Goal: Transaction & Acquisition: Purchase product/service

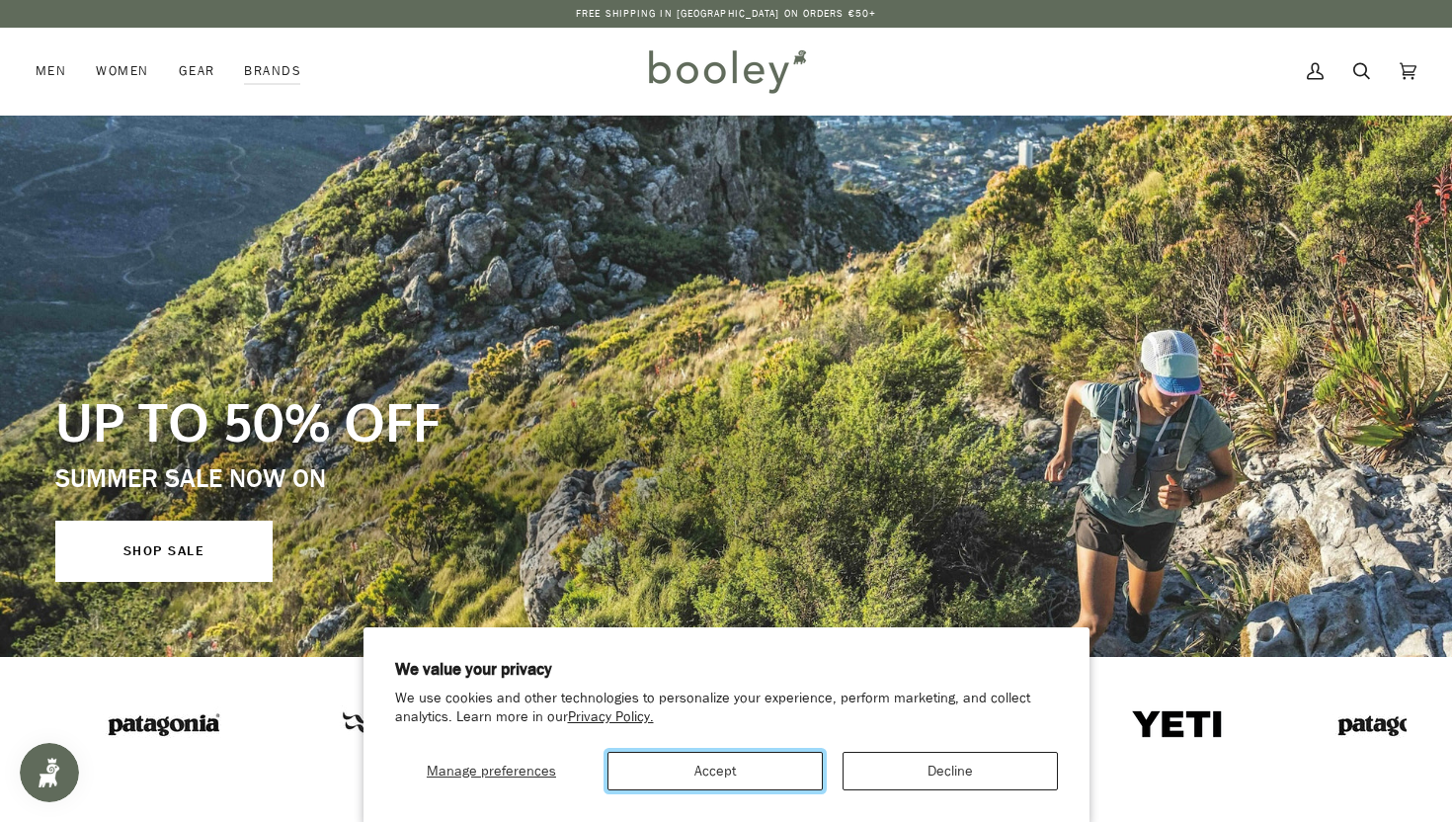
click at [721, 770] on button "Accept" at bounding box center [714, 771] width 215 height 39
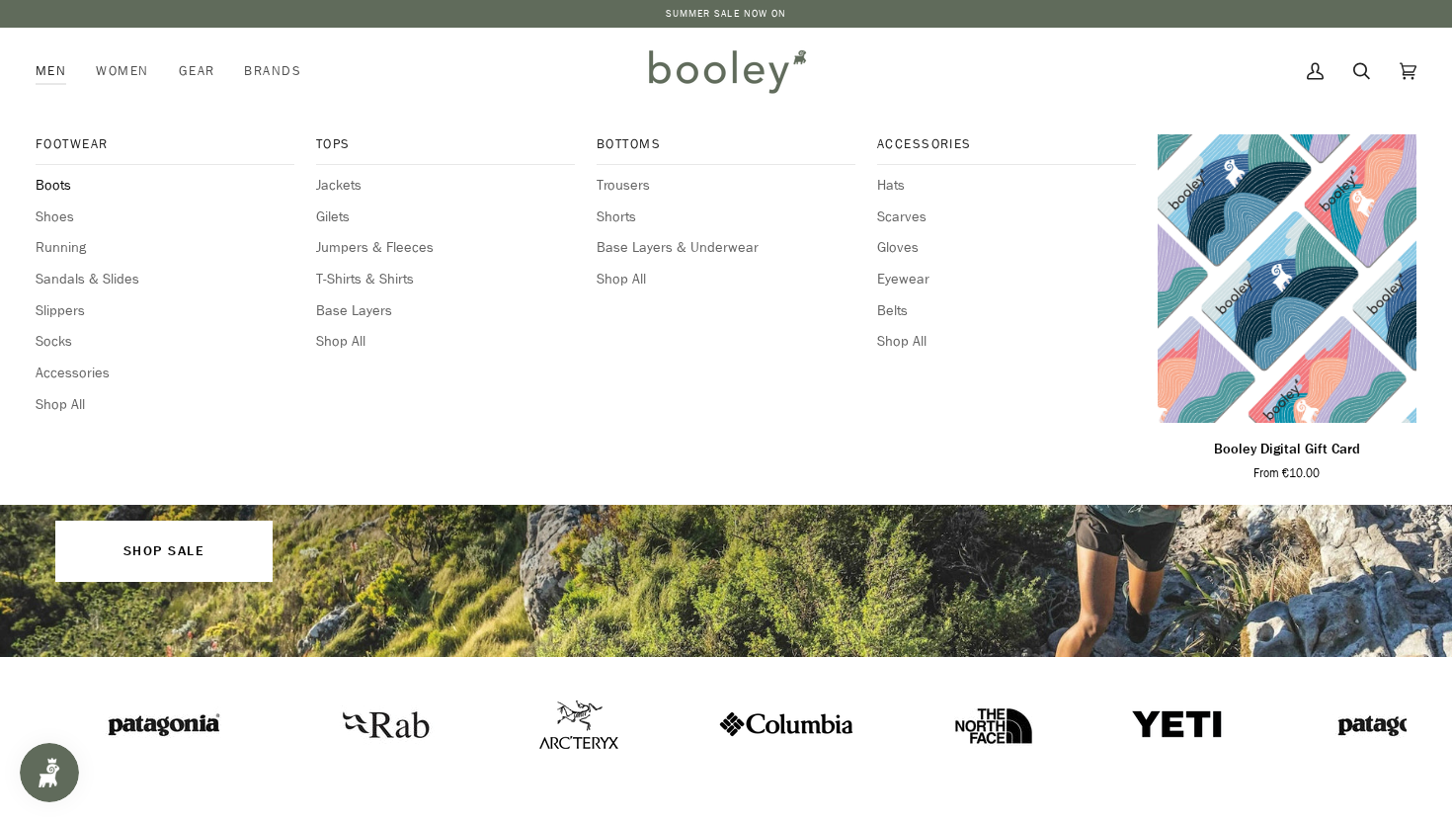
click at [54, 185] on span "Boots" at bounding box center [165, 186] width 259 height 22
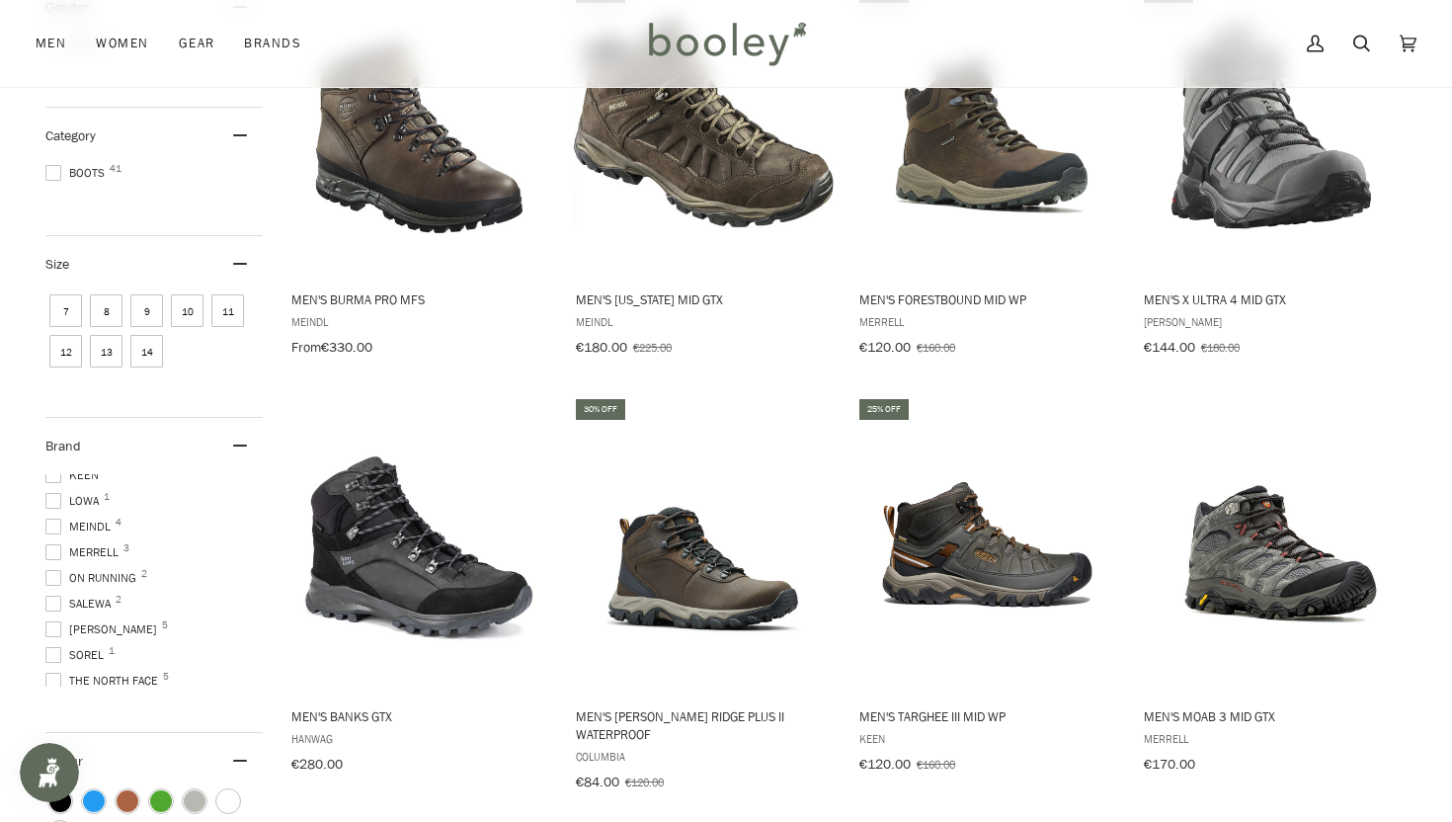
scroll to position [147, 0]
click at [55, 615] on span at bounding box center [53, 618] width 16 height 16
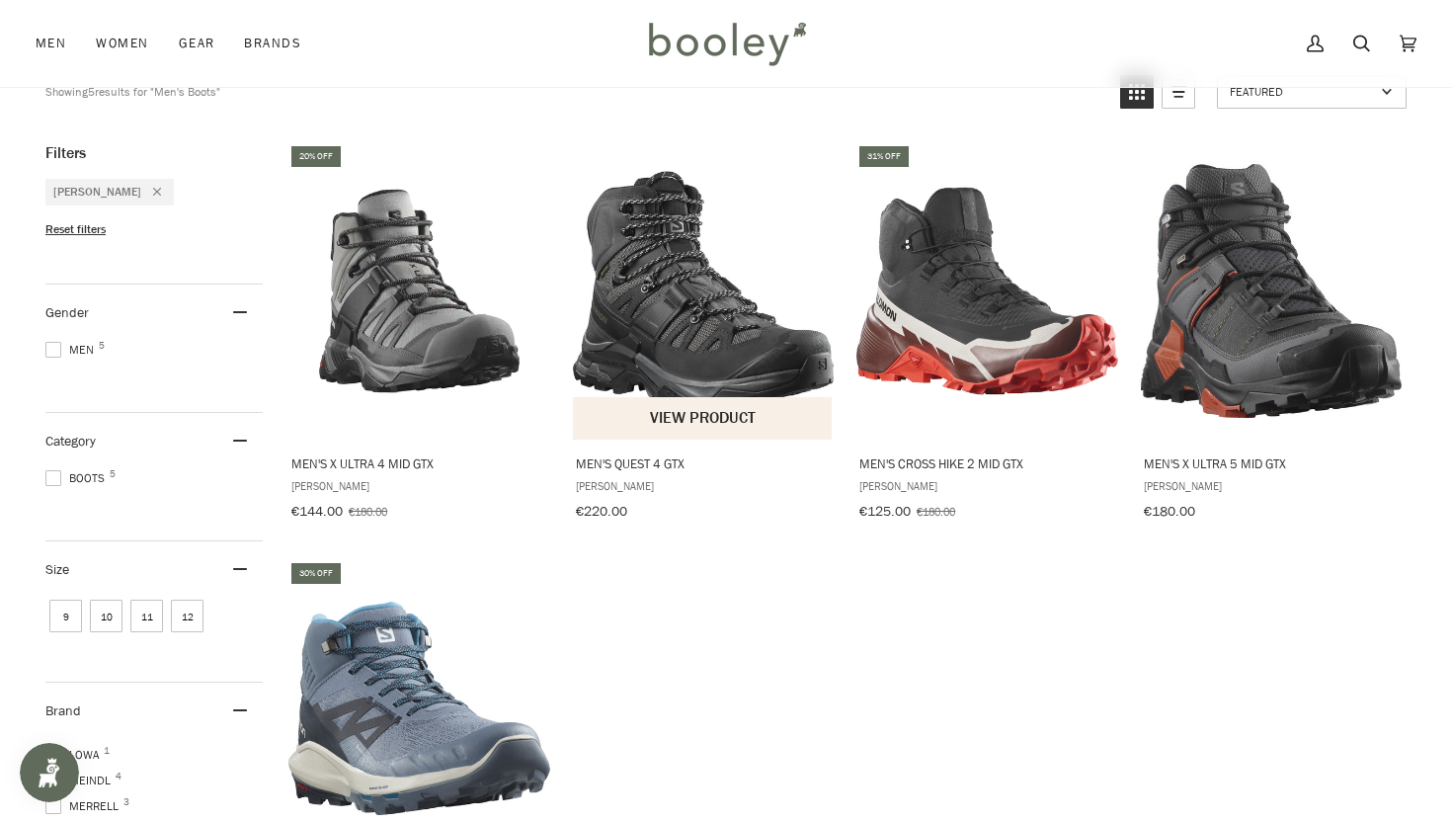
scroll to position [206, 0]
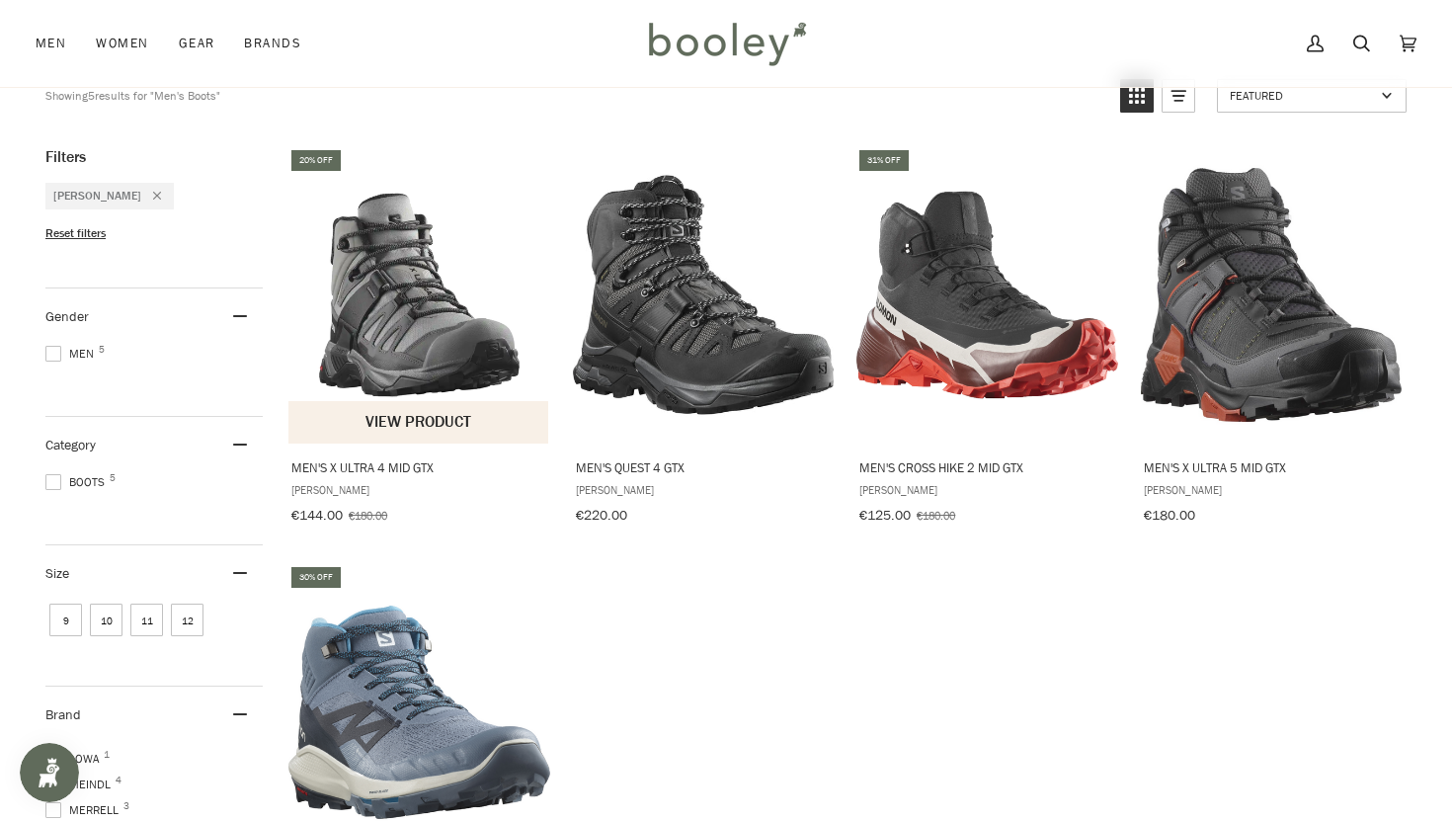
click at [398, 467] on span "Men's X Ultra 4 Mid GTX" at bounding box center [419, 467] width 256 height 18
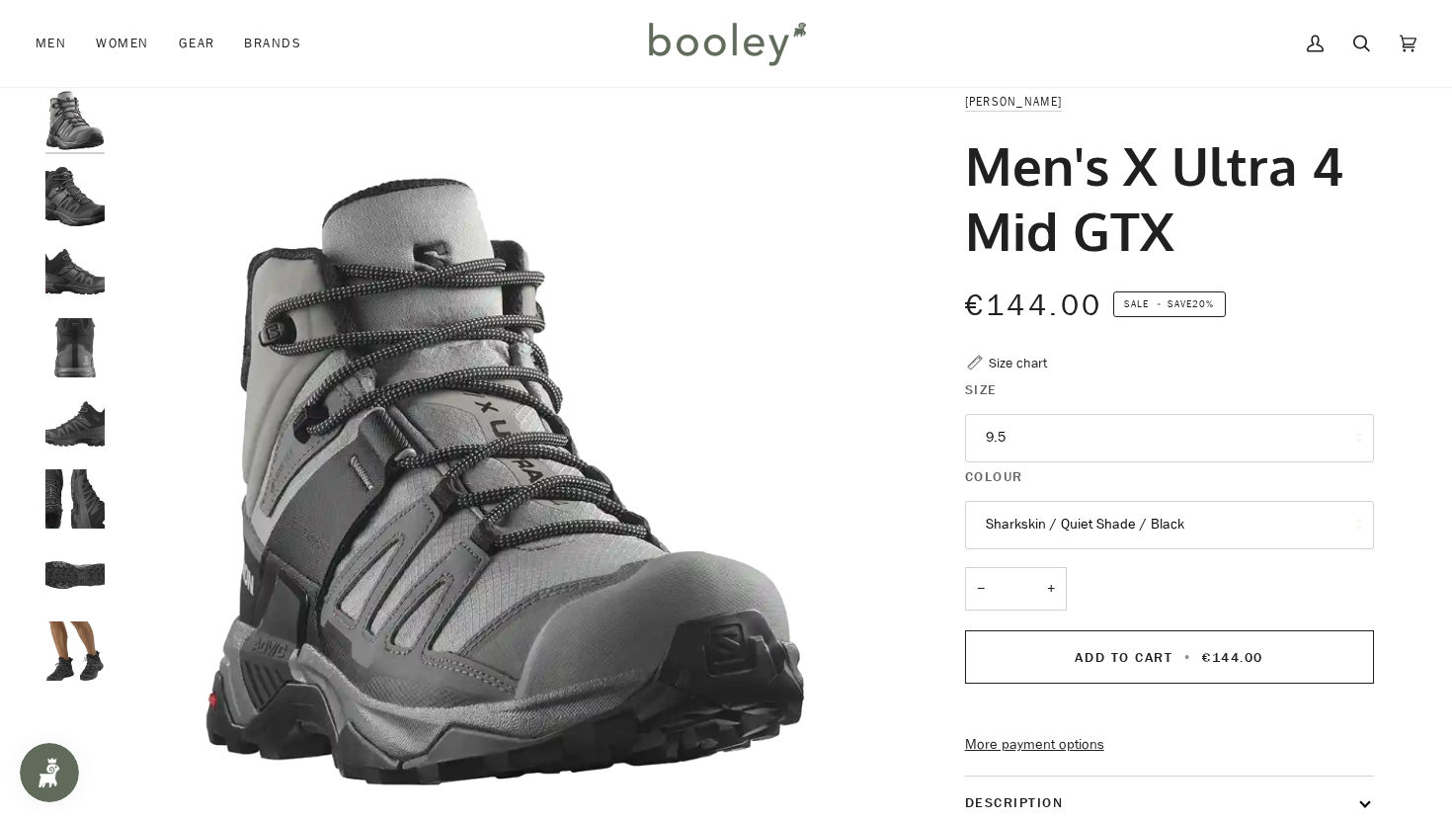
scroll to position [50, 0]
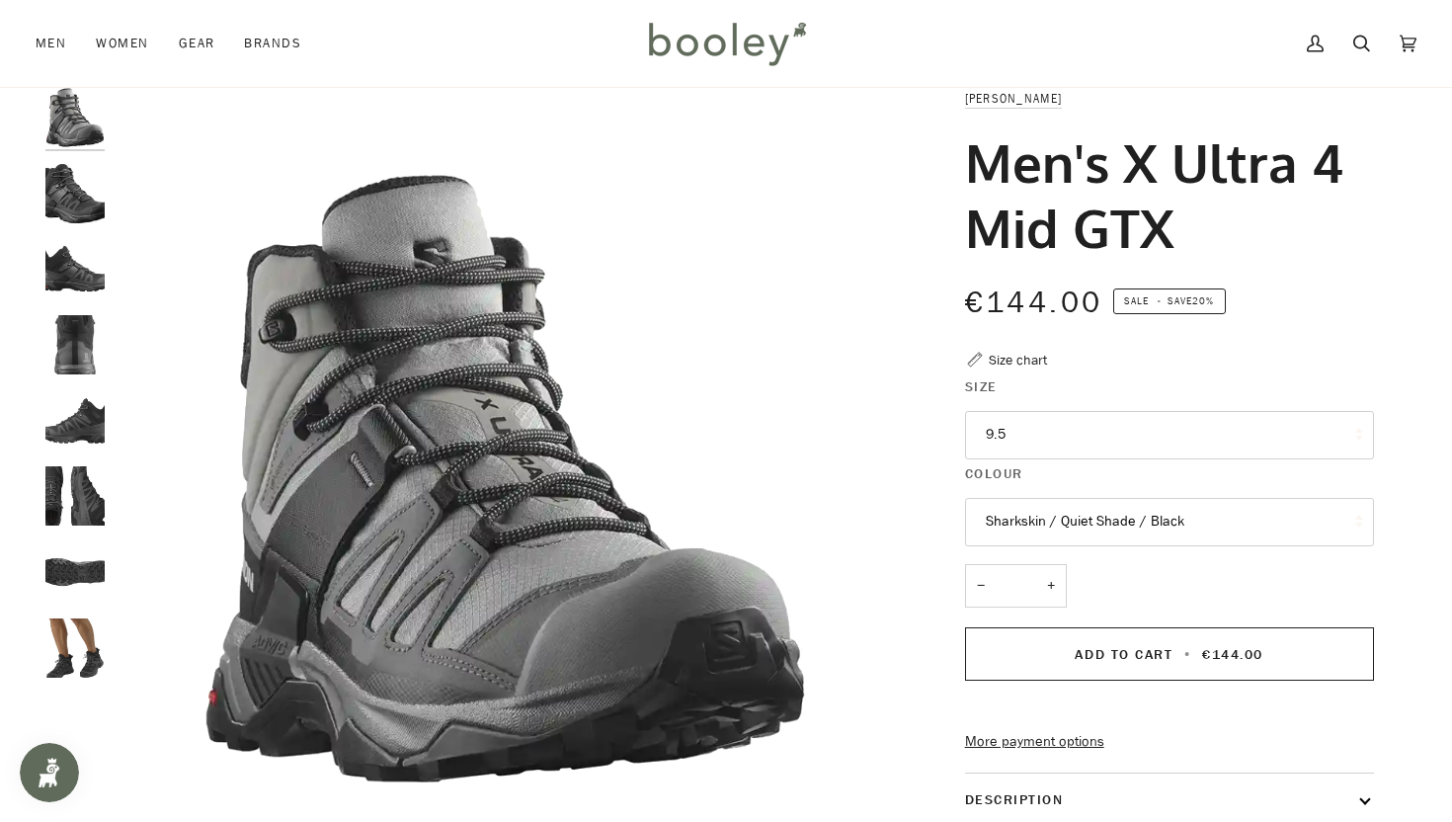
click at [1148, 428] on button "9.5" at bounding box center [1169, 435] width 409 height 48
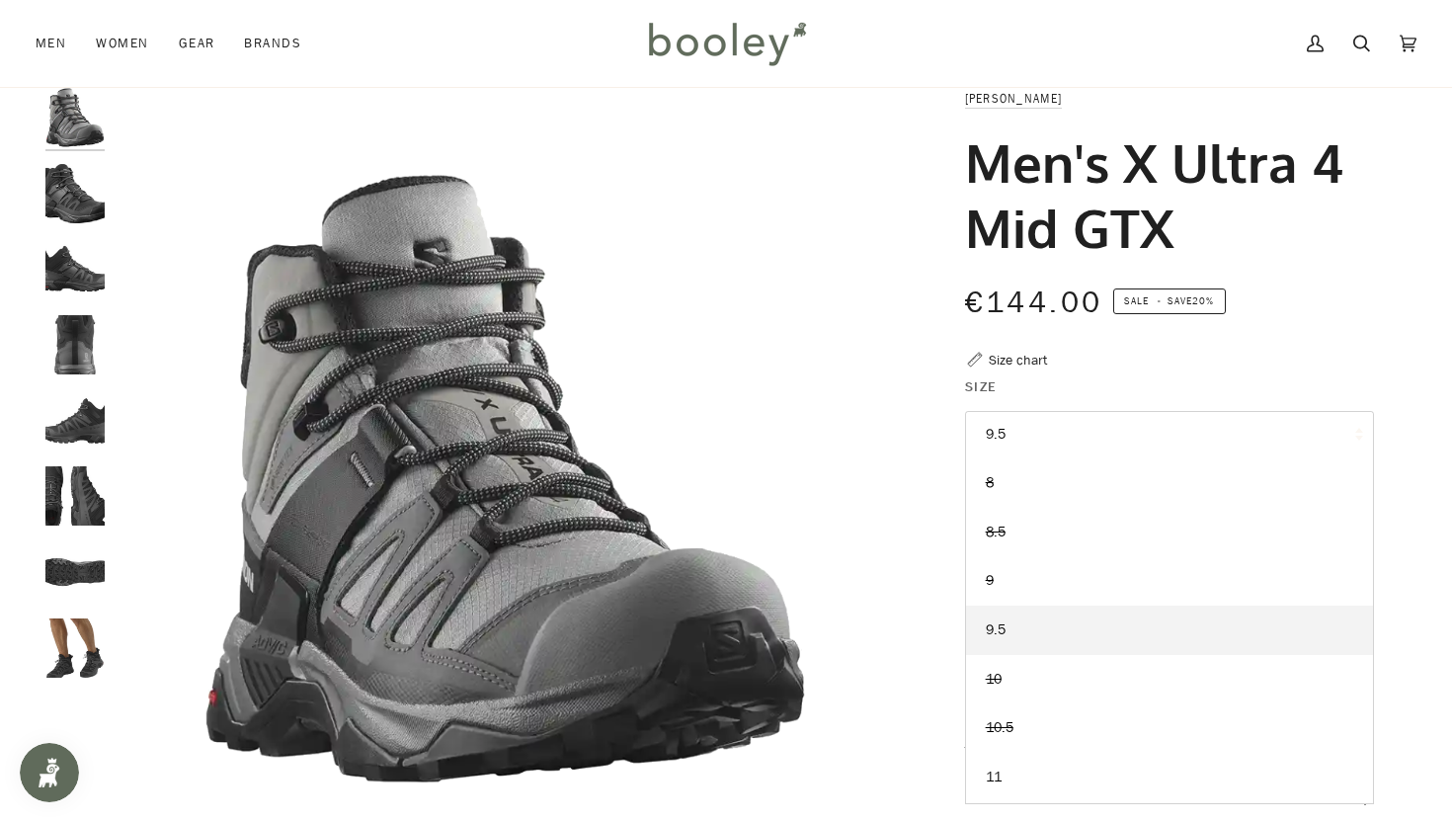
click at [843, 373] on img "Salomon Men's X Ultra 4 Mid GTX Sharkskin / Quiet Shade / Black - Booley Galway" at bounding box center [505, 478] width 781 height 781
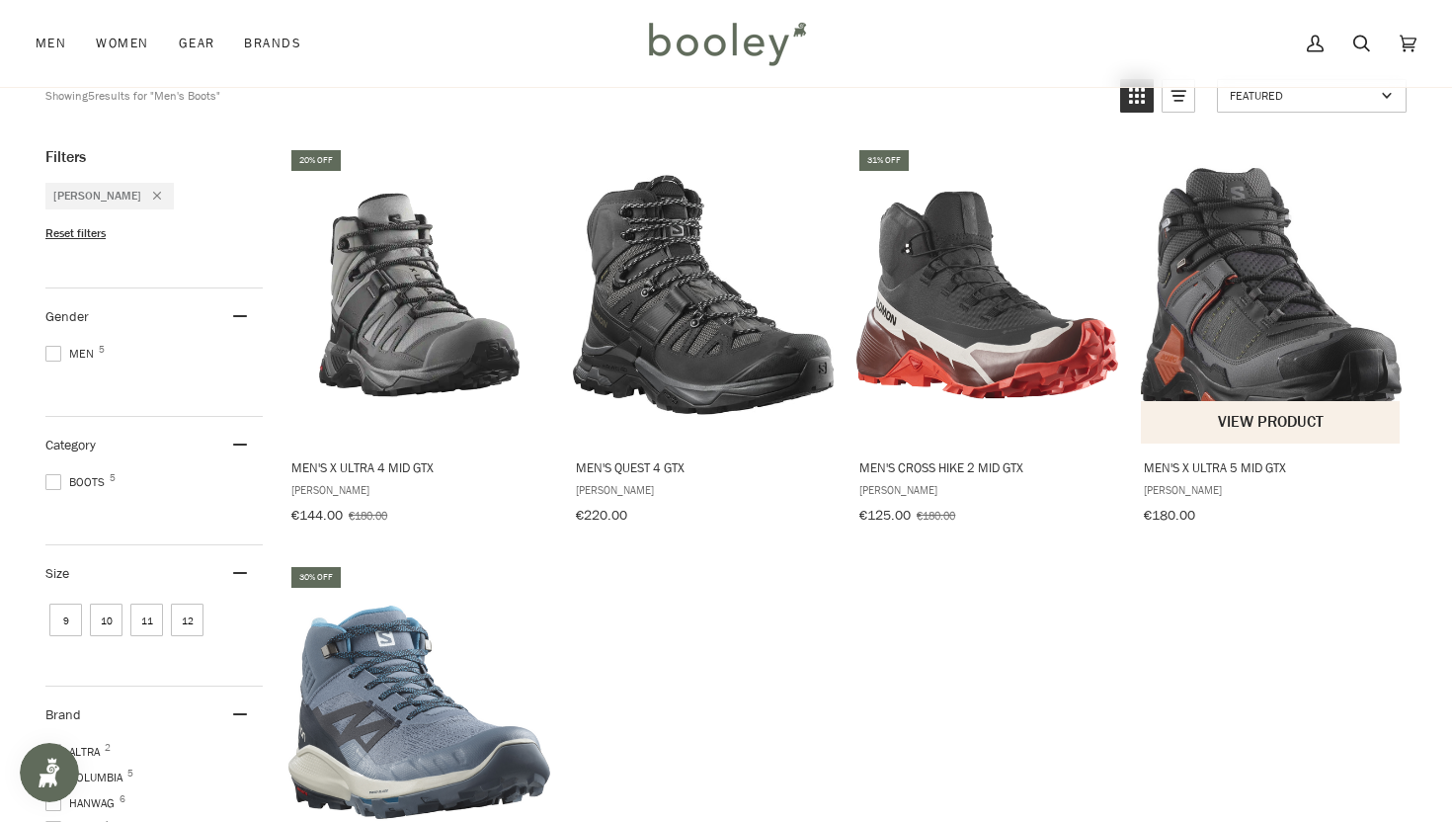
click at [1243, 469] on span "Men's X Ultra 5 Mid GTX" at bounding box center [1272, 467] width 256 height 18
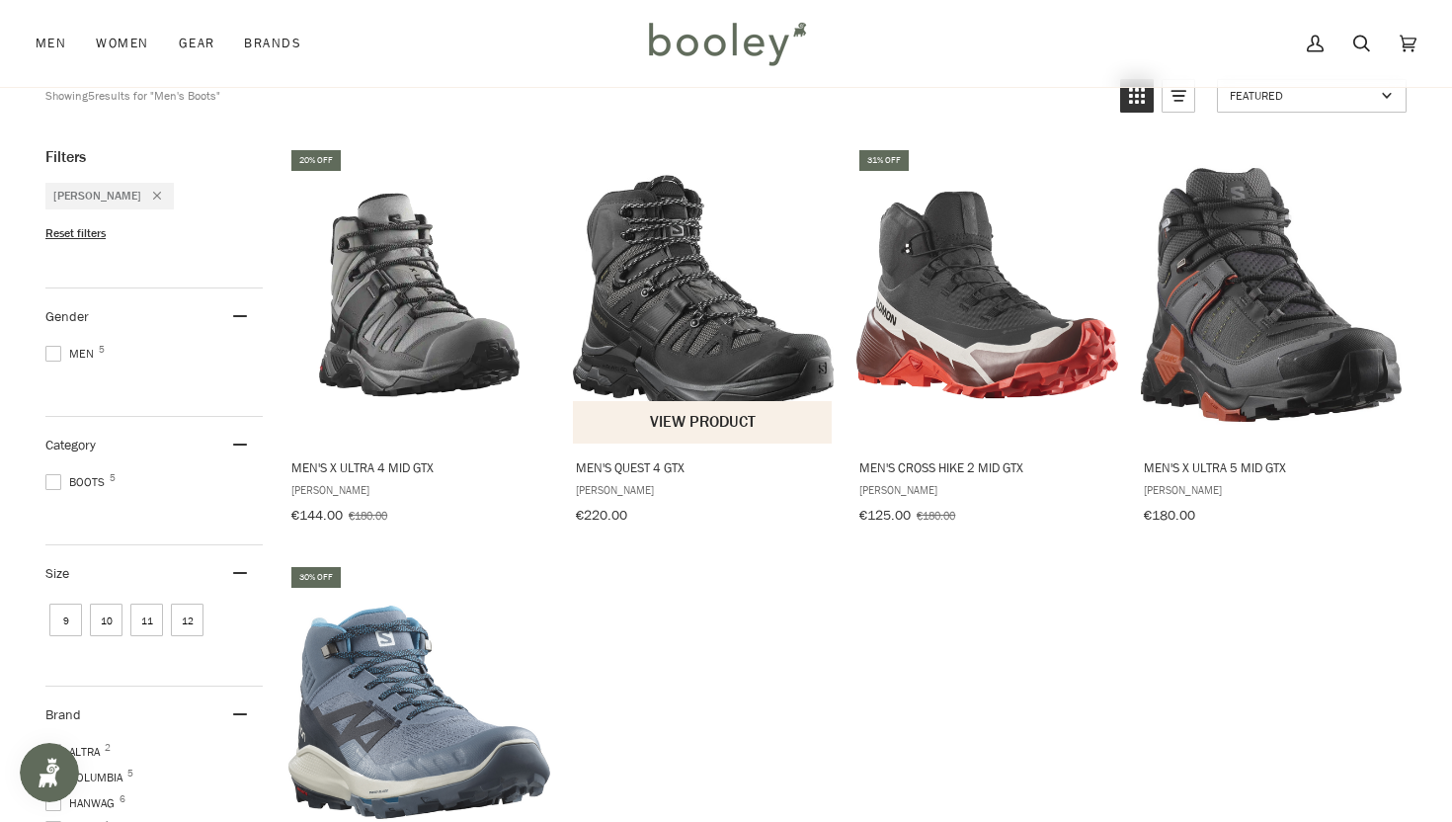
click at [626, 469] on span "Men's Quest 4 GTX" at bounding box center [704, 467] width 256 height 18
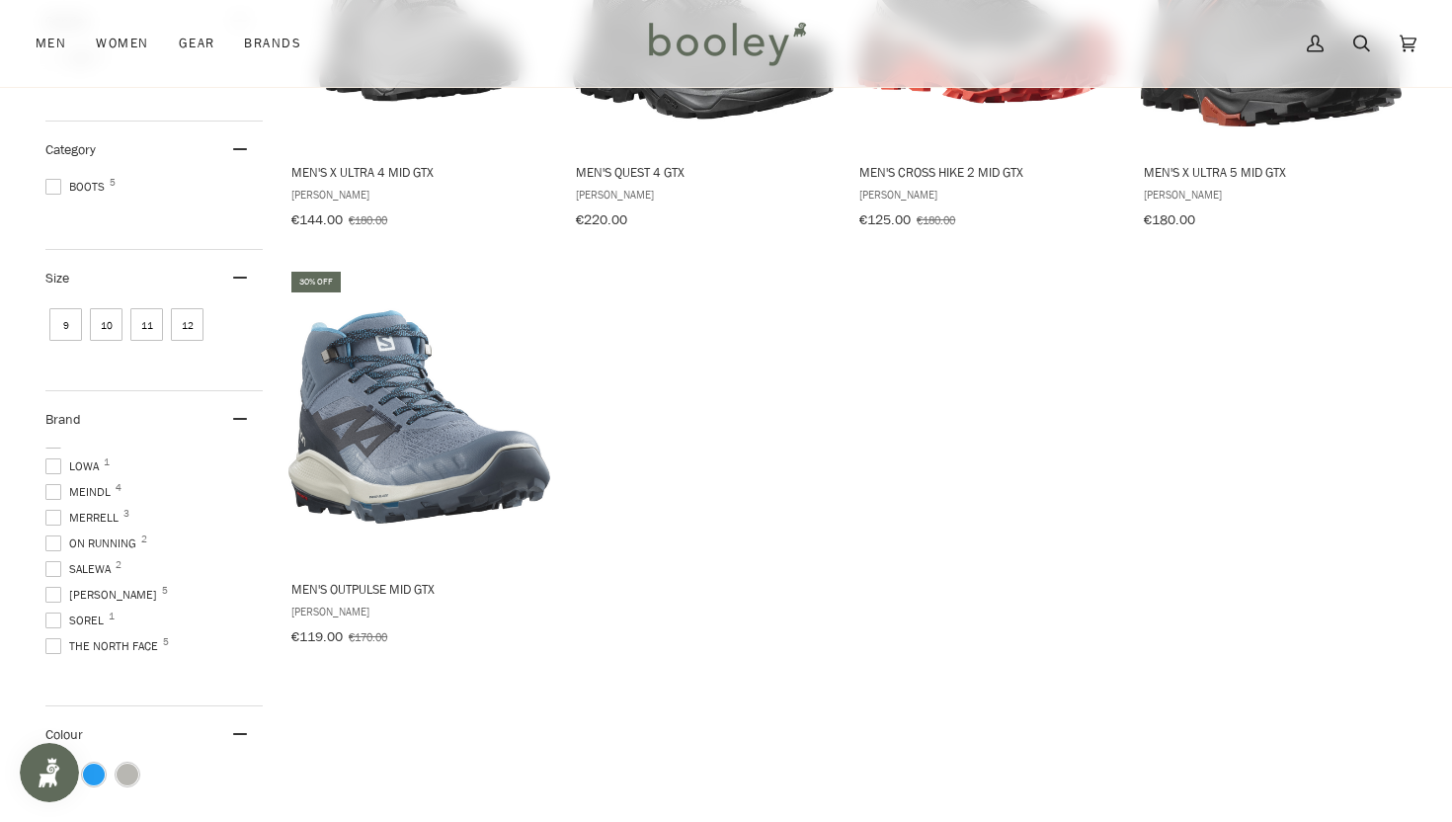
scroll to position [147, 0]
click at [54, 584] on span at bounding box center [53, 592] width 16 height 16
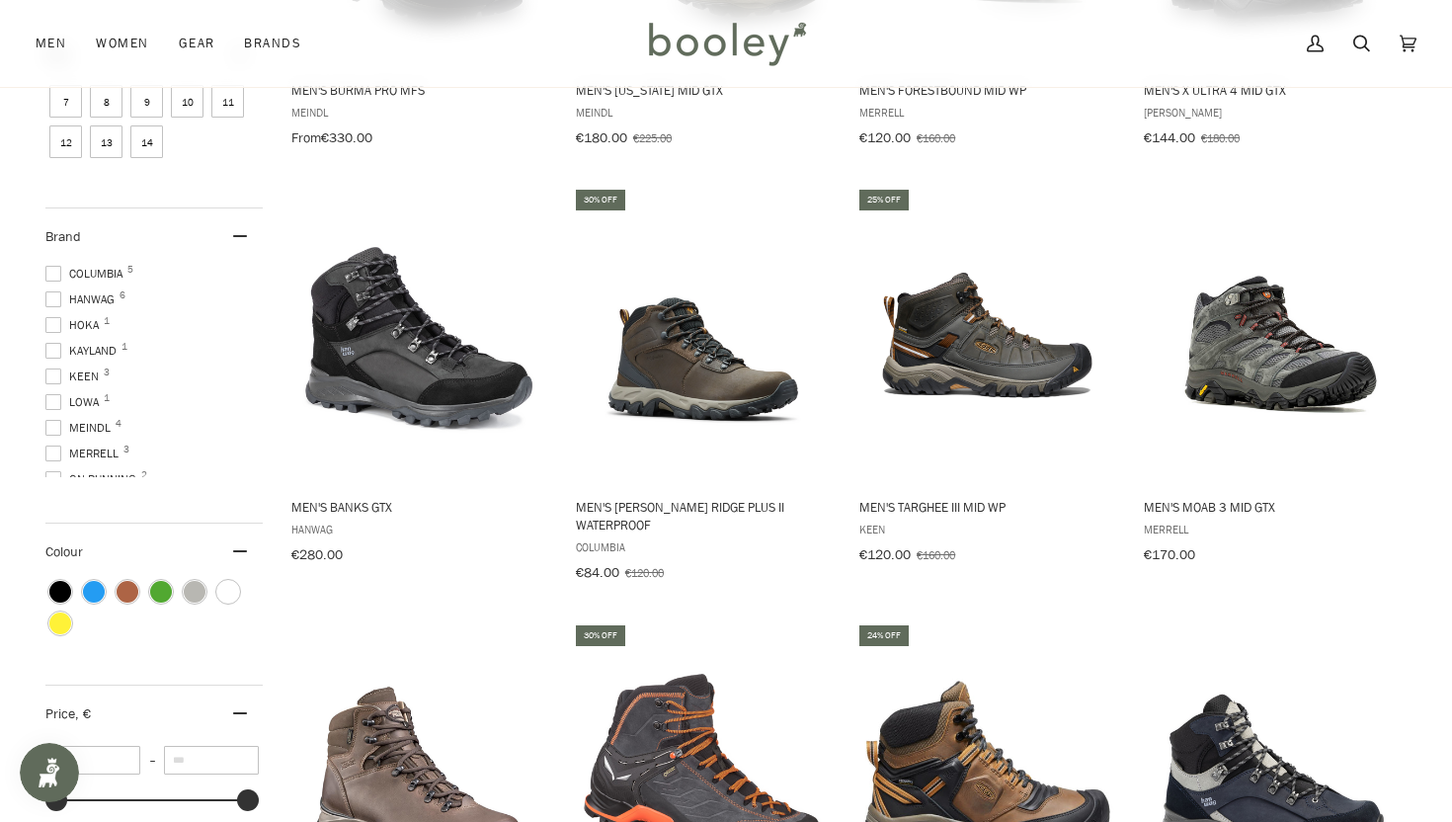
scroll to position [31, 0]
click at [56, 315] on span at bounding box center [53, 320] width 16 height 16
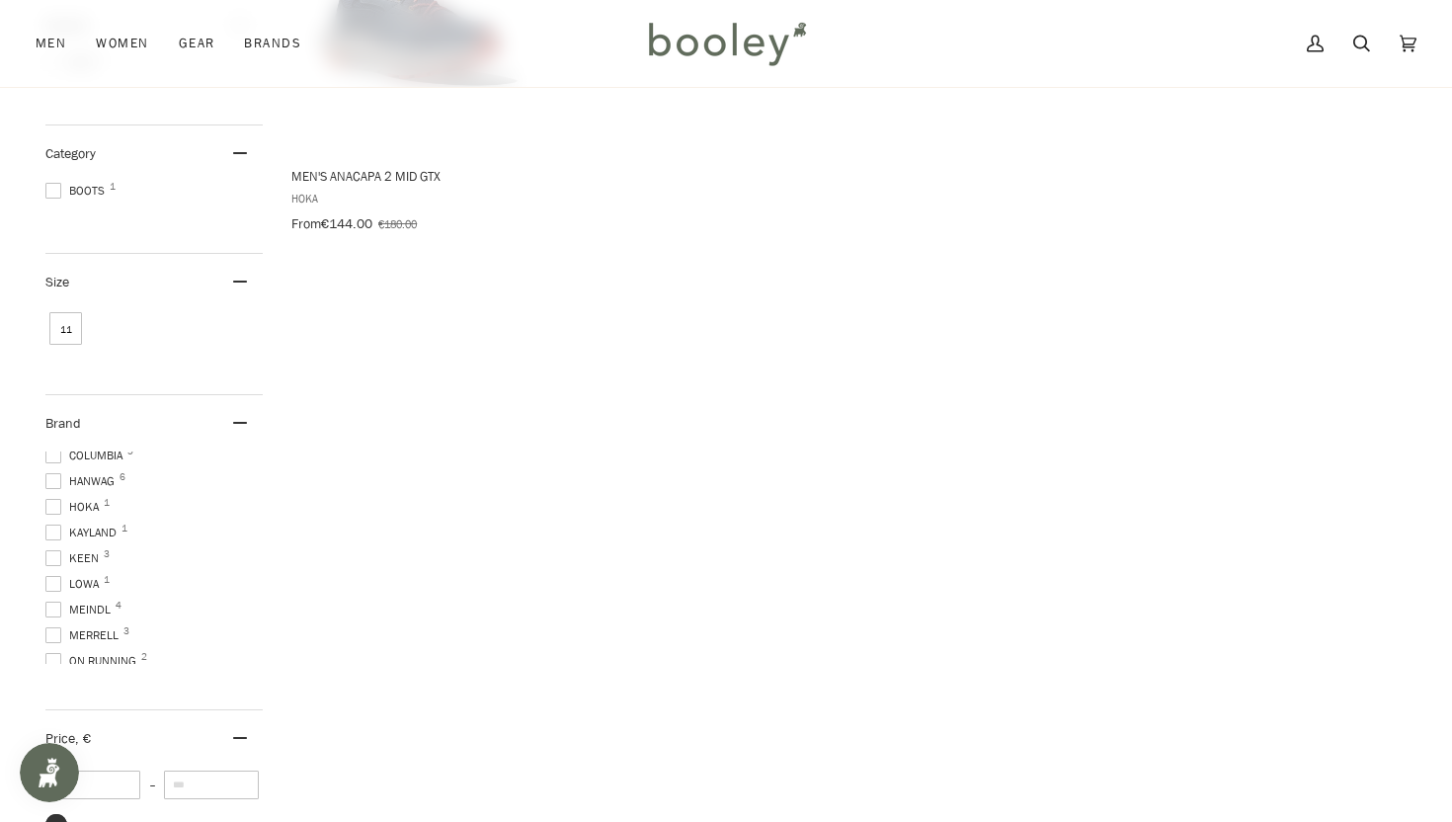
scroll to position [526, 0]
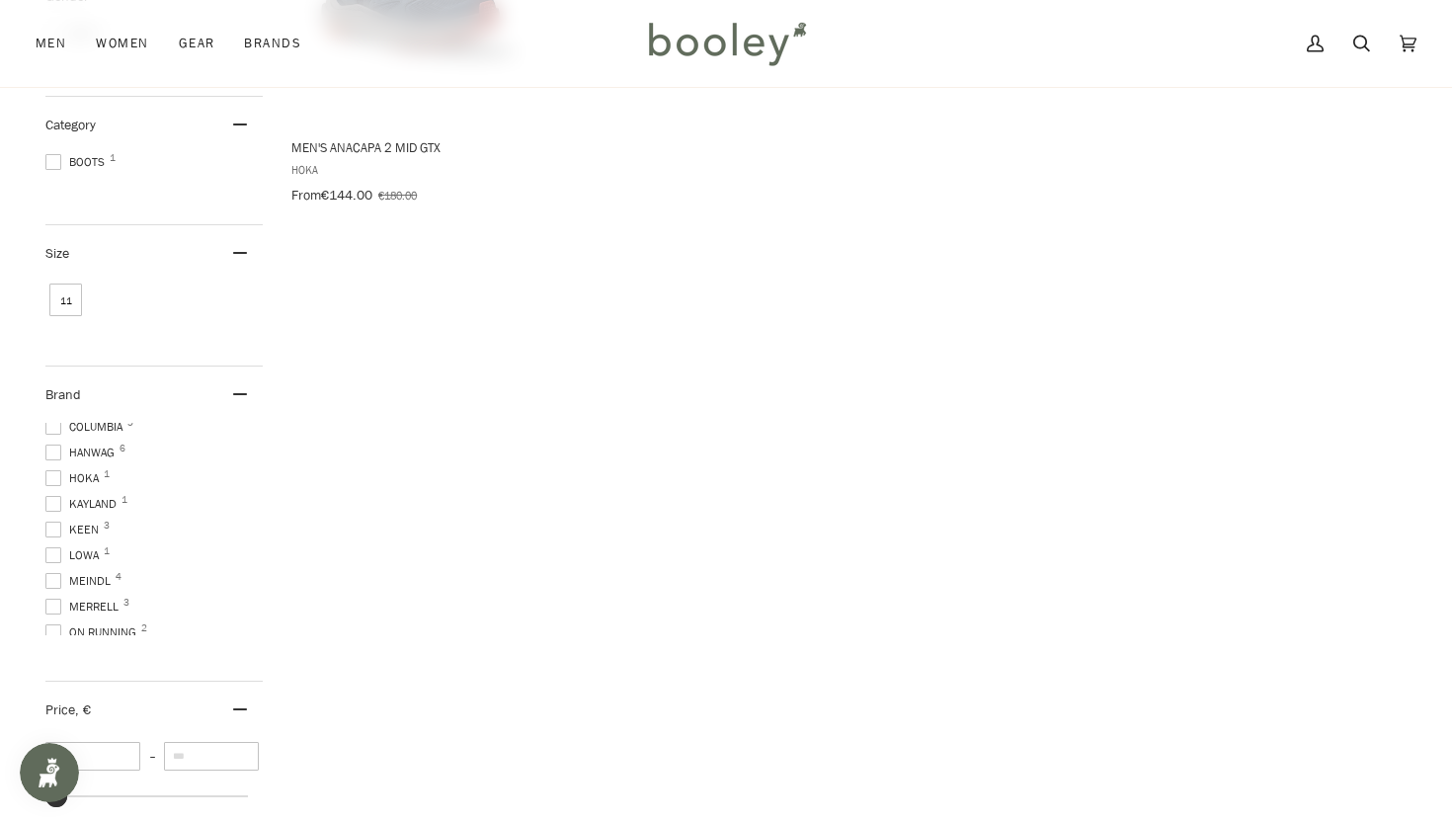
click at [57, 470] on span at bounding box center [53, 478] width 16 height 16
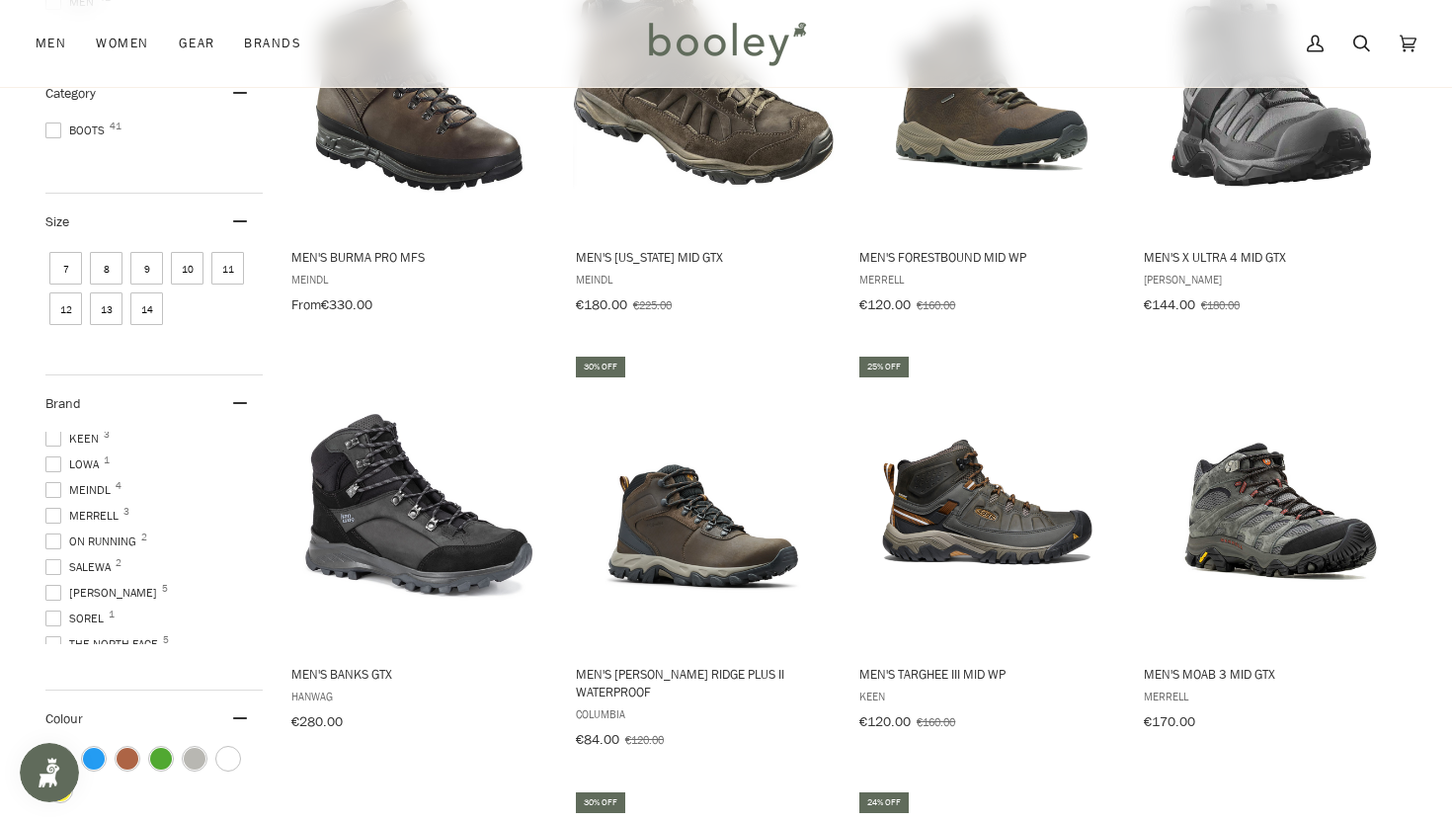
scroll to position [136, 0]
click at [52, 504] on span at bounding box center [53, 510] width 16 height 16
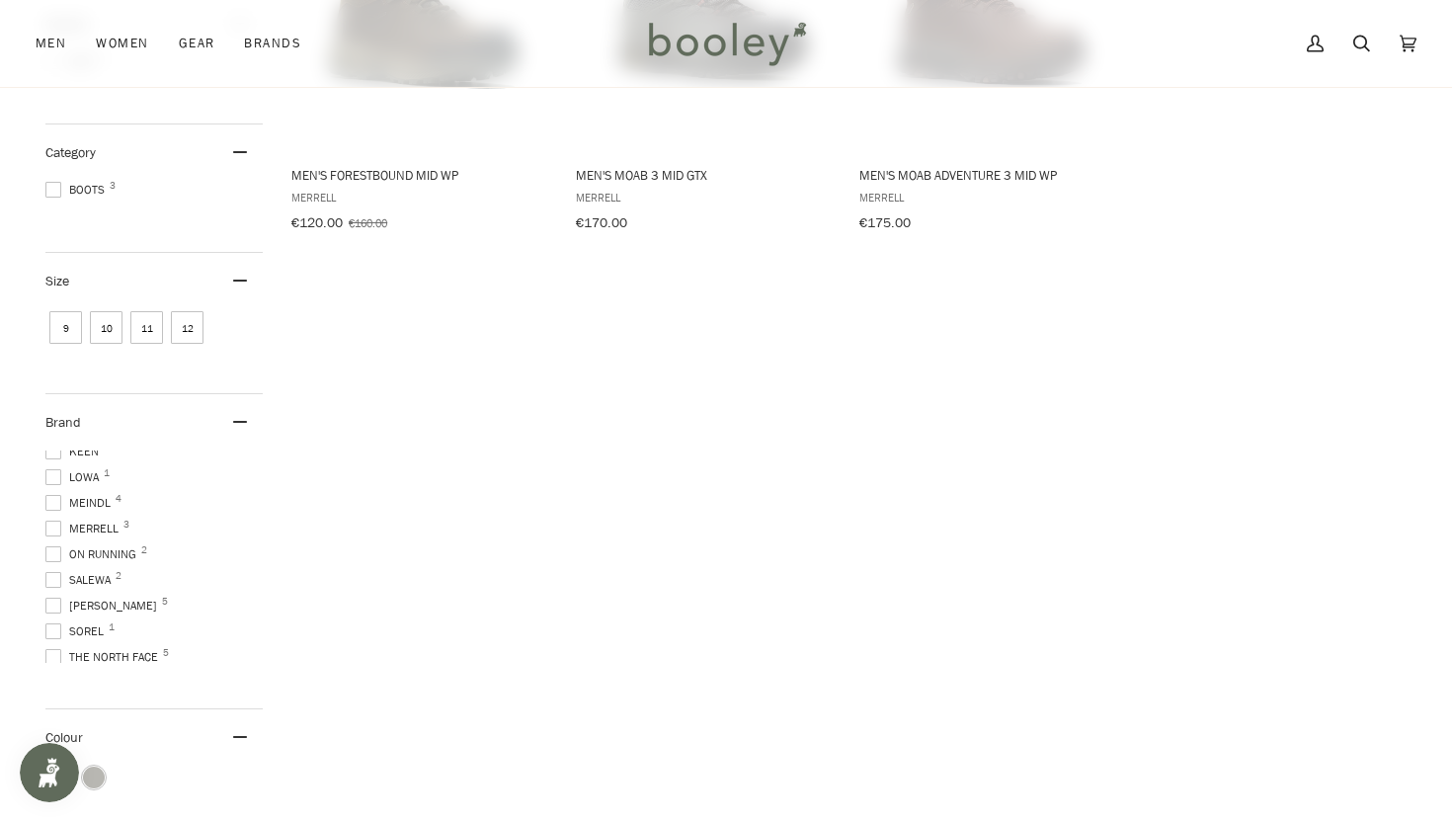
scroll to position [518, 0]
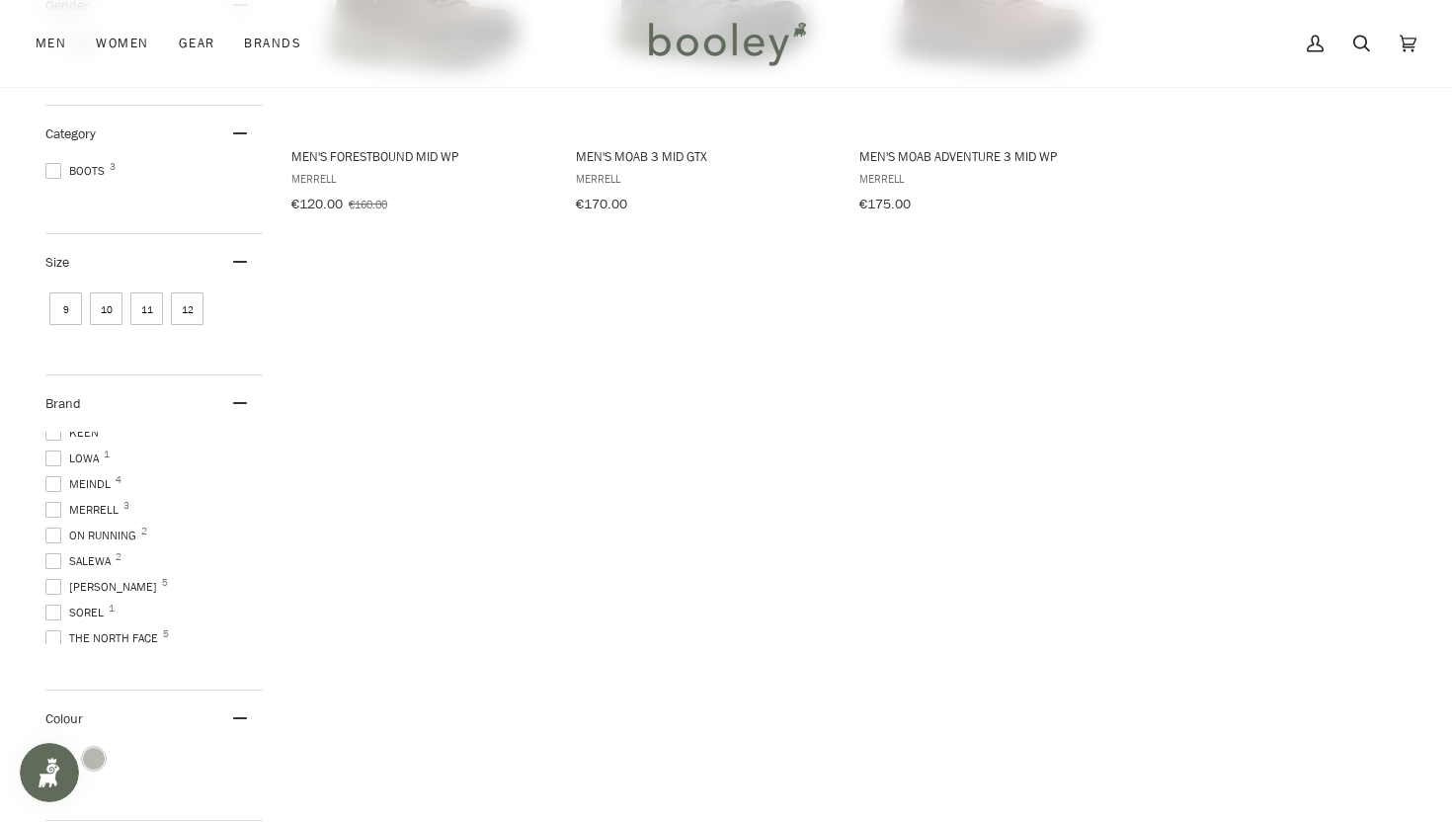
click at [53, 504] on span at bounding box center [53, 510] width 16 height 16
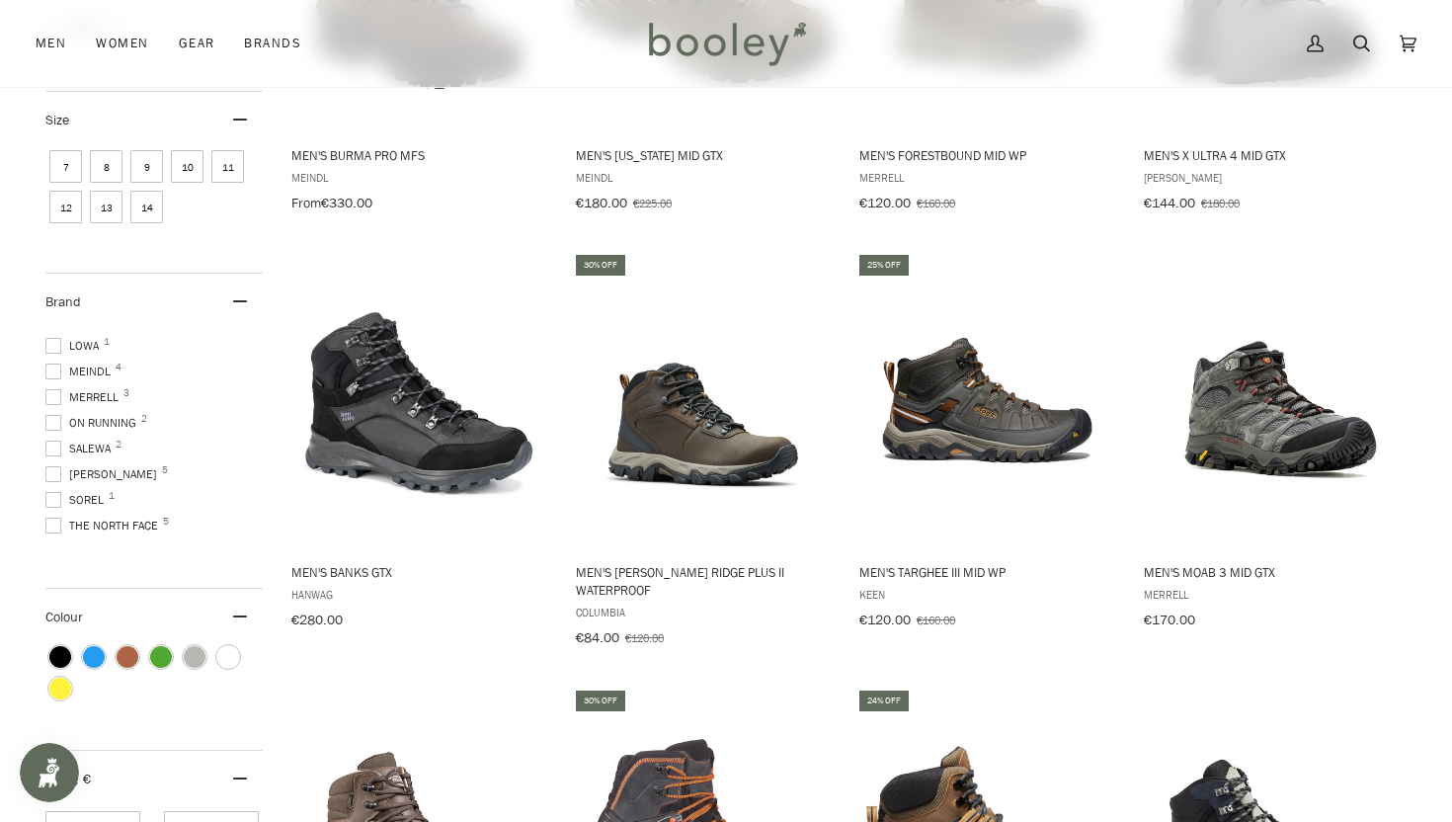
click at [50, 470] on span at bounding box center [53, 474] width 16 height 16
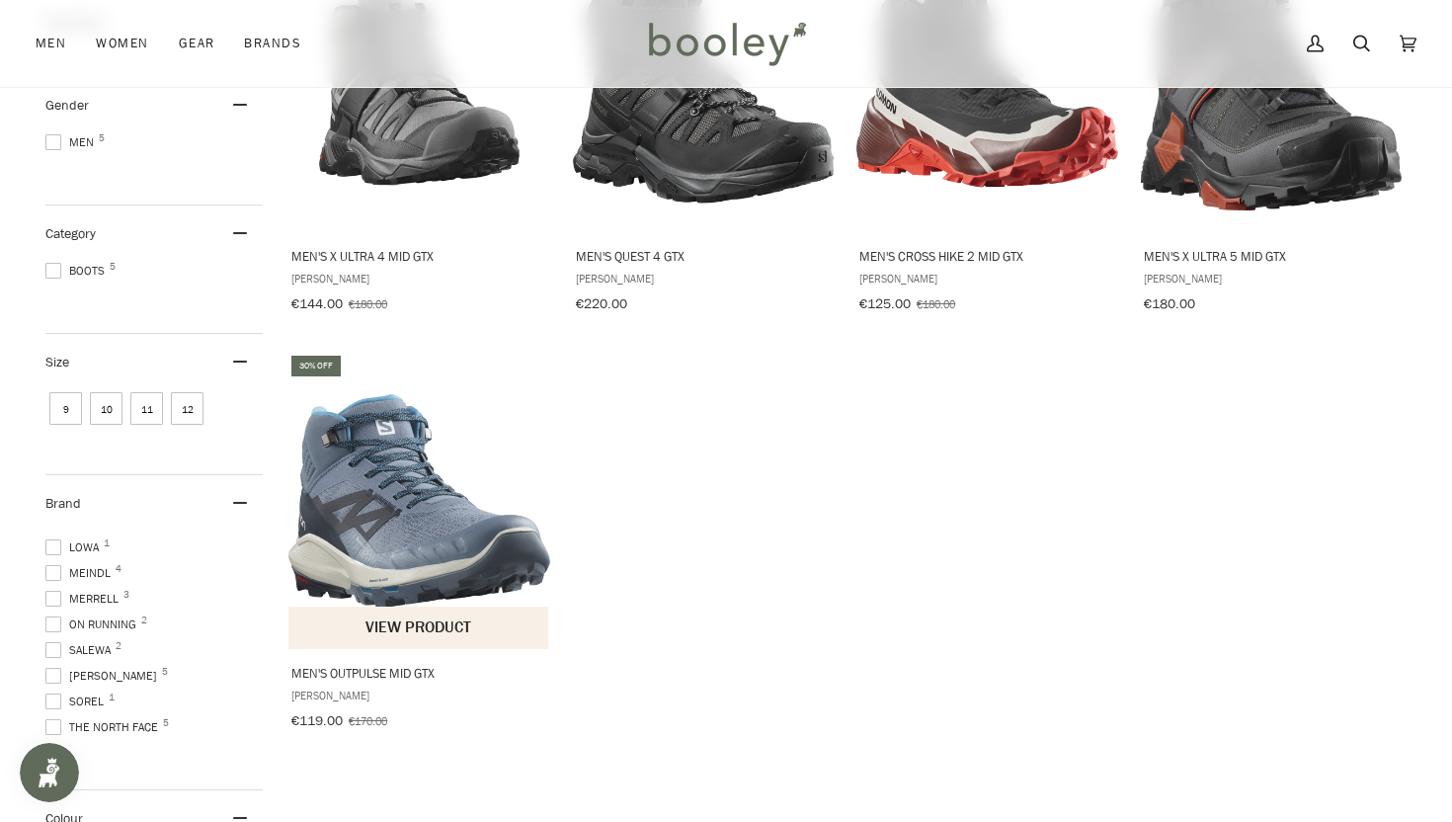
click at [400, 665] on span "Men's OUTPulse Mid GTX" at bounding box center [419, 673] width 256 height 18
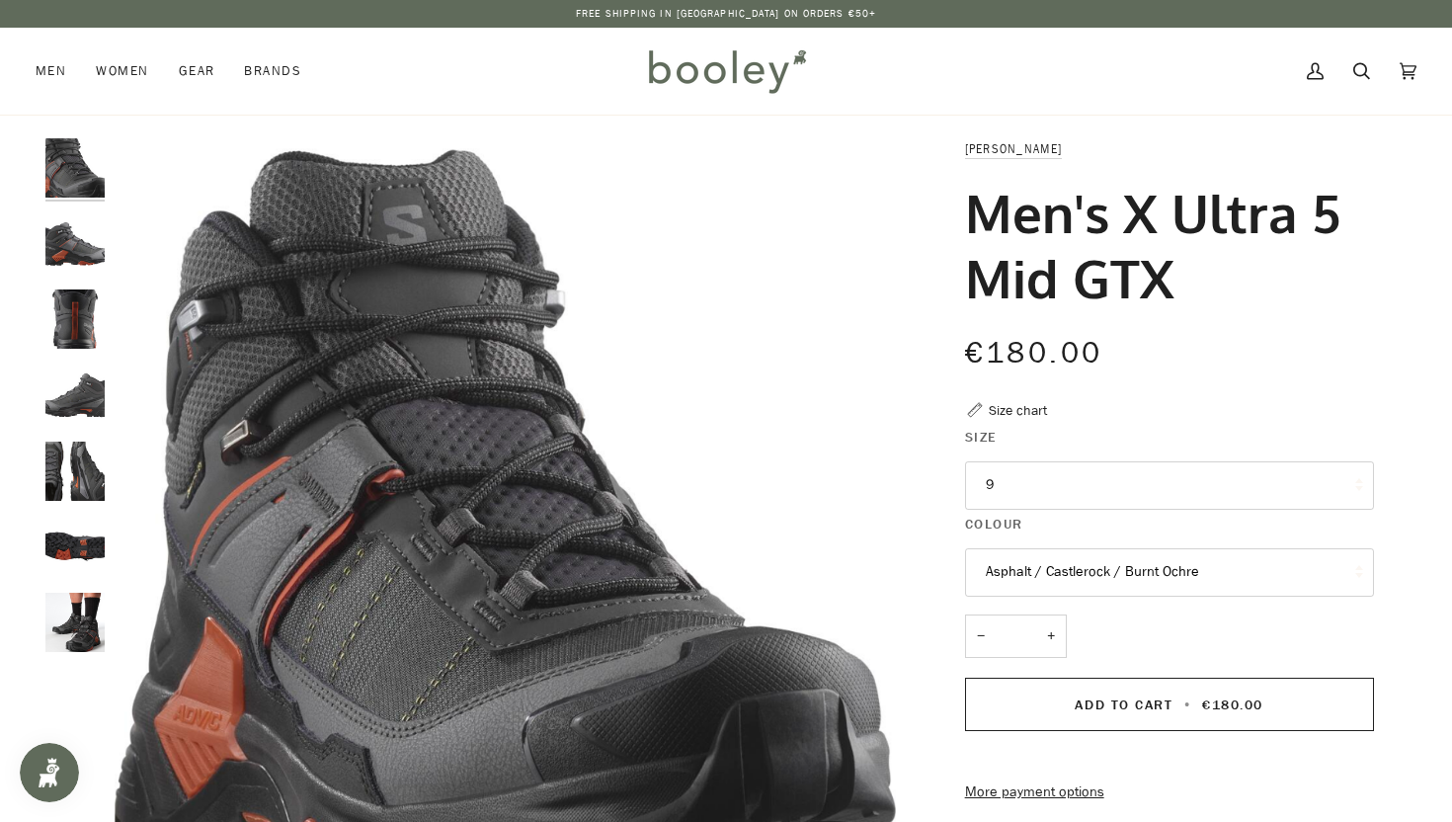
click at [1107, 468] on button "9" at bounding box center [1169, 485] width 409 height 48
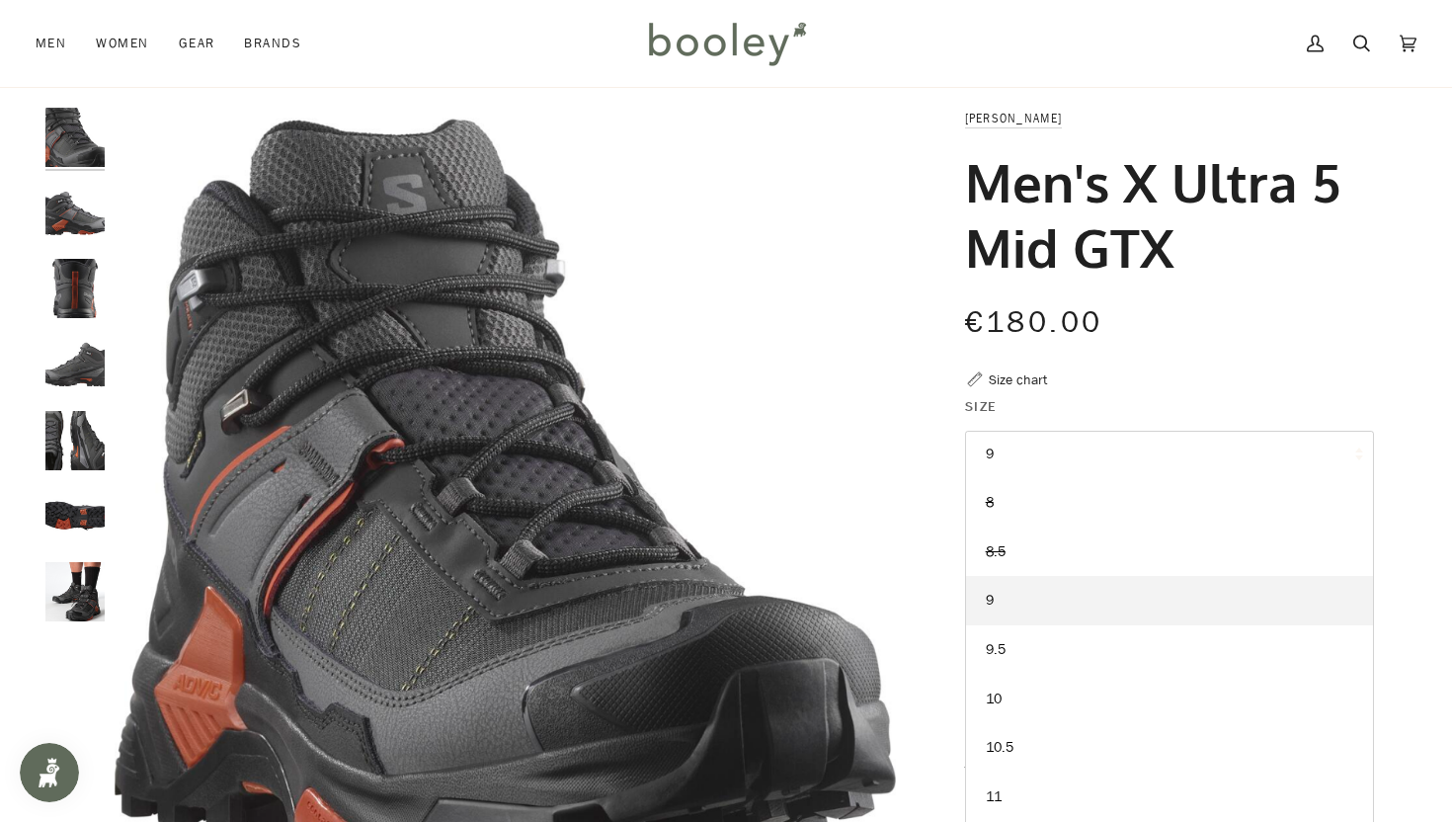
scroll to position [46, 0]
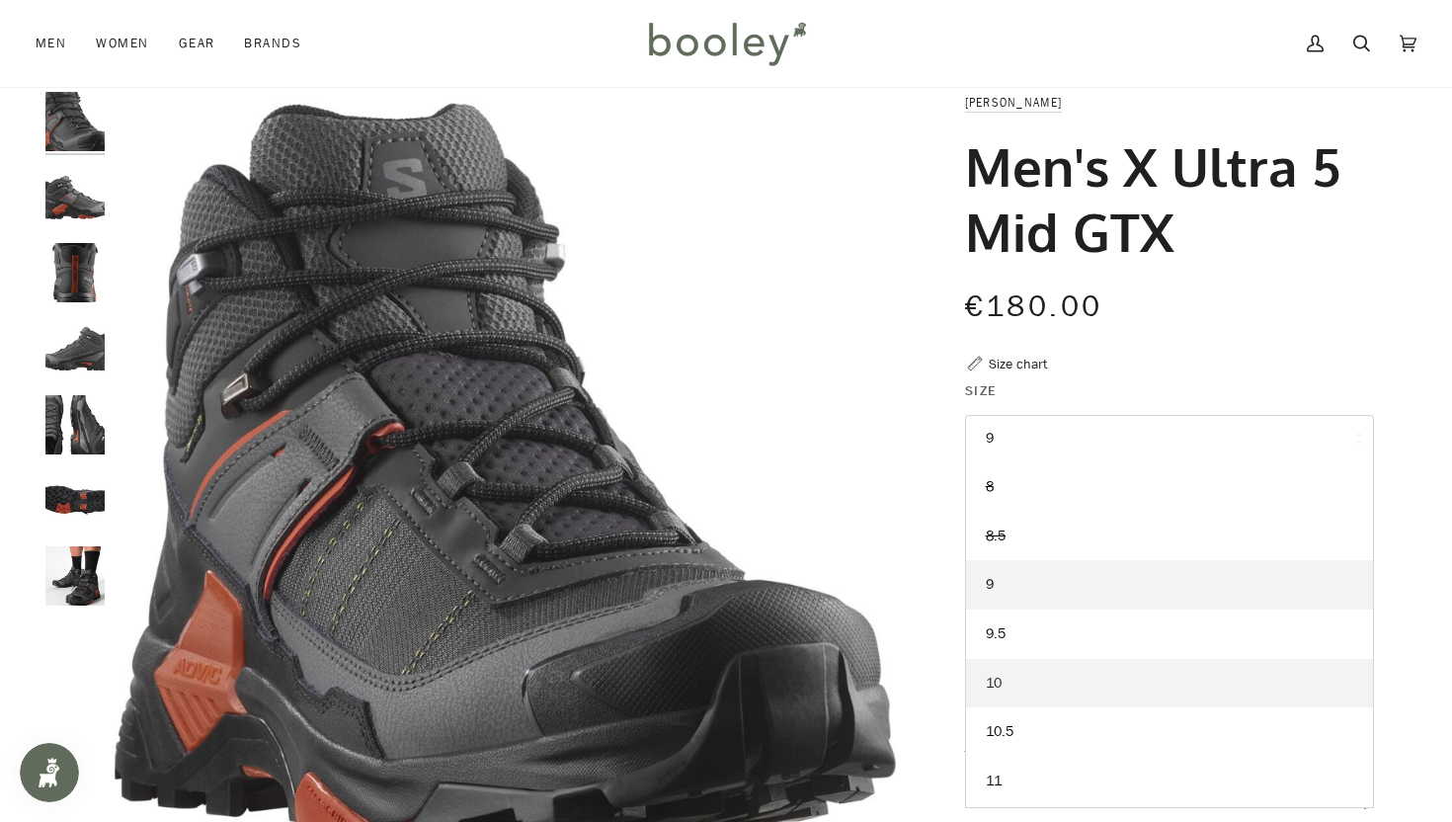
click at [1010, 681] on link "10" at bounding box center [1169, 683] width 407 height 49
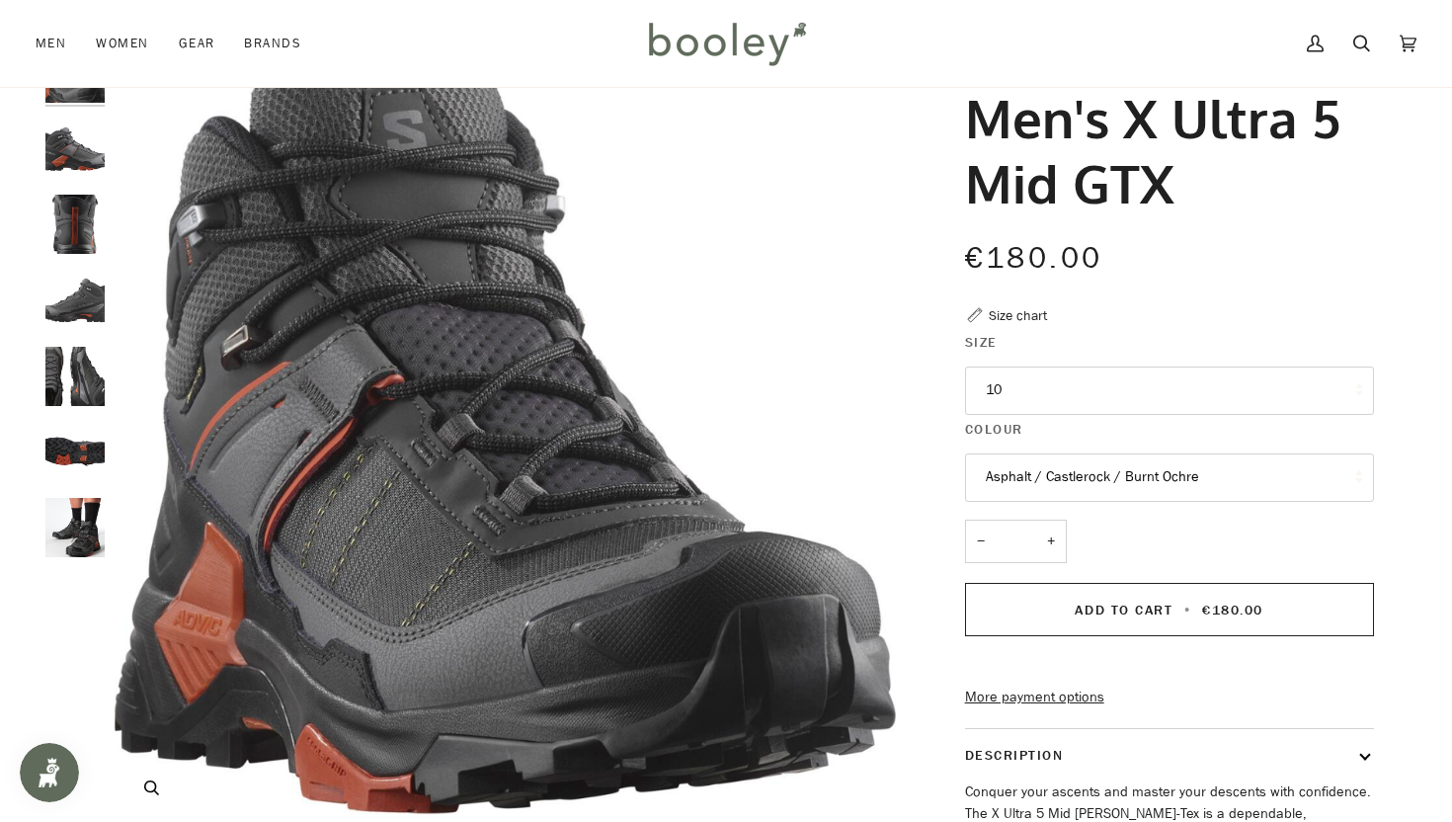
scroll to position [98, 0]
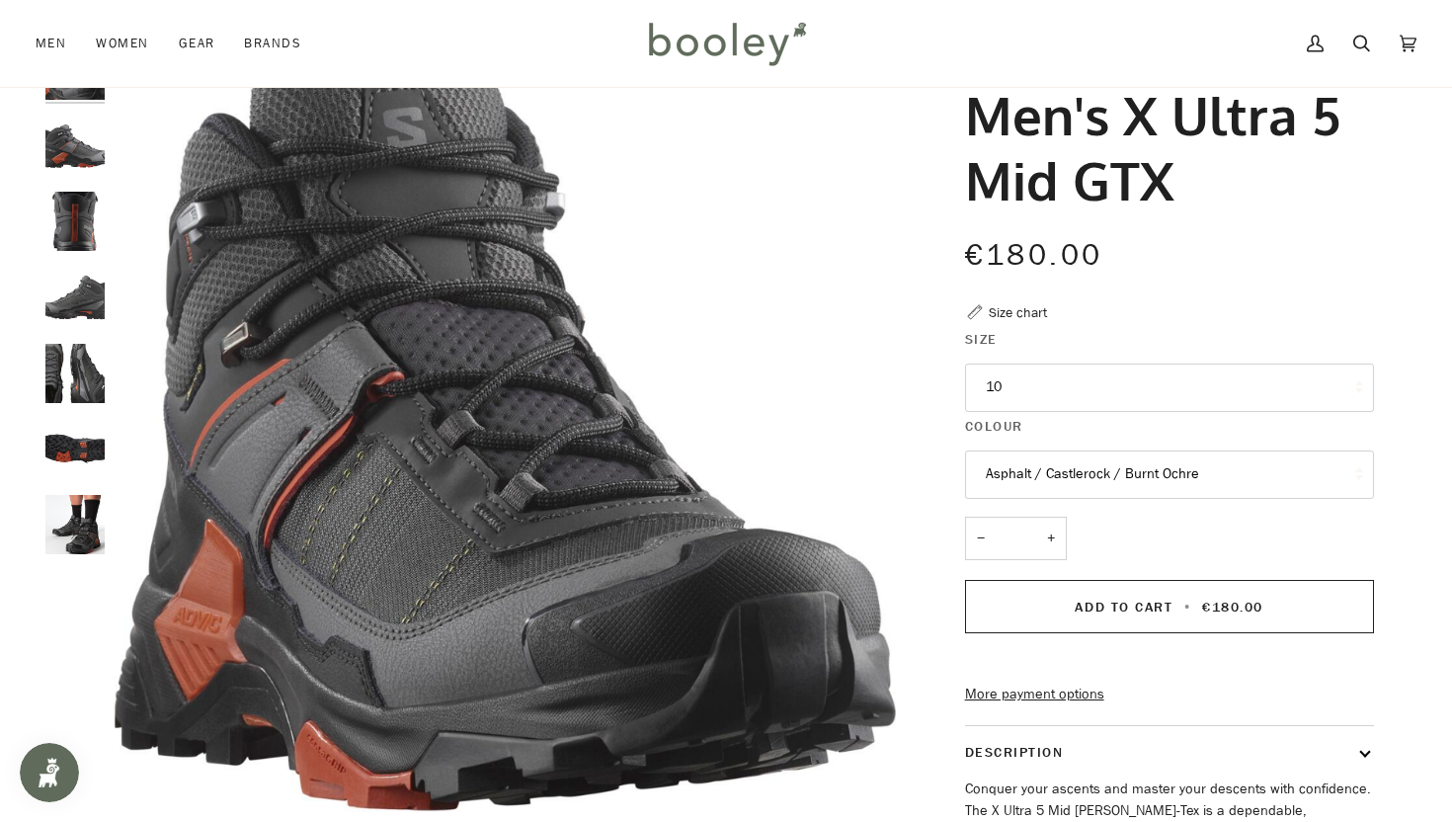
click at [85, 159] on img "Salomon Men's X Ultra 5 Mid GTX Asphalt / Castlerock / Burnt Ochre - Booley Gal…" at bounding box center [74, 146] width 59 height 59
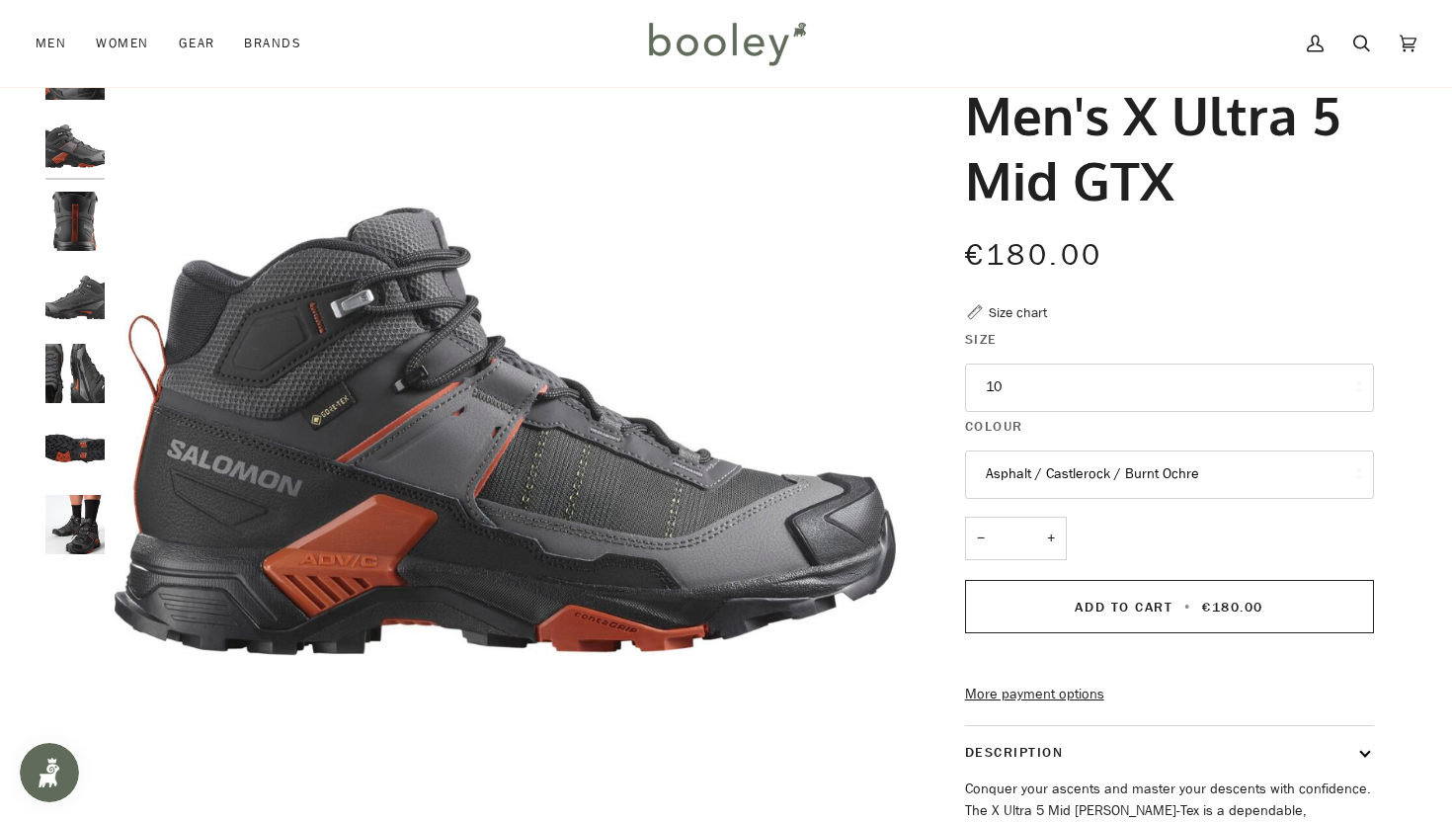
click at [85, 207] on img "Salomon Men's X Ultra 5 Mid GTX Asphalt / Castlerock / Burnt Ochre - Booley Gal…" at bounding box center [74, 221] width 59 height 59
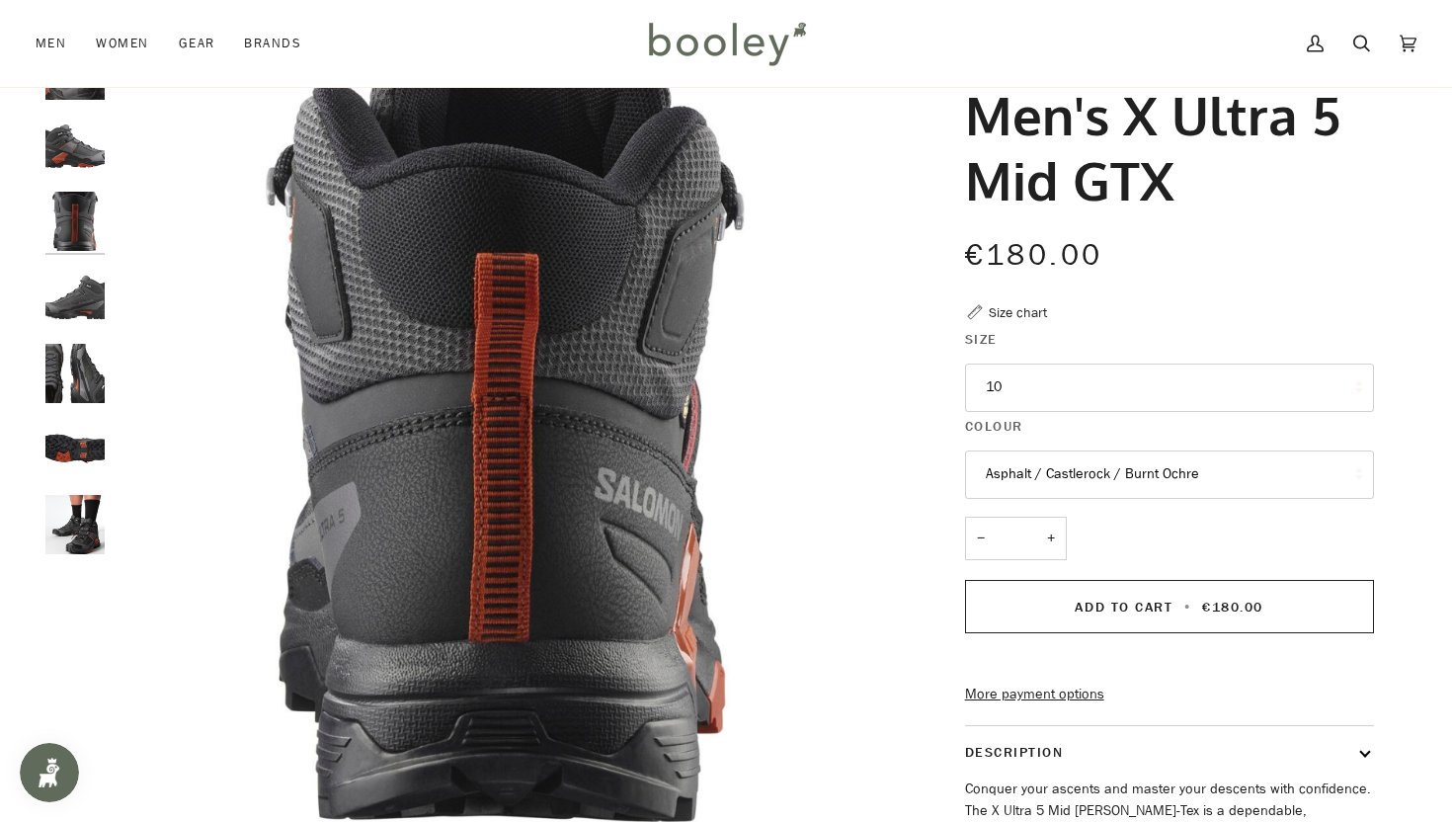
click at [90, 286] on img "Salomon Men's X Ultra 5 Mid GTX Asphalt / Castlerock / Burnt Ochre - Booley Gal…" at bounding box center [74, 297] width 59 height 59
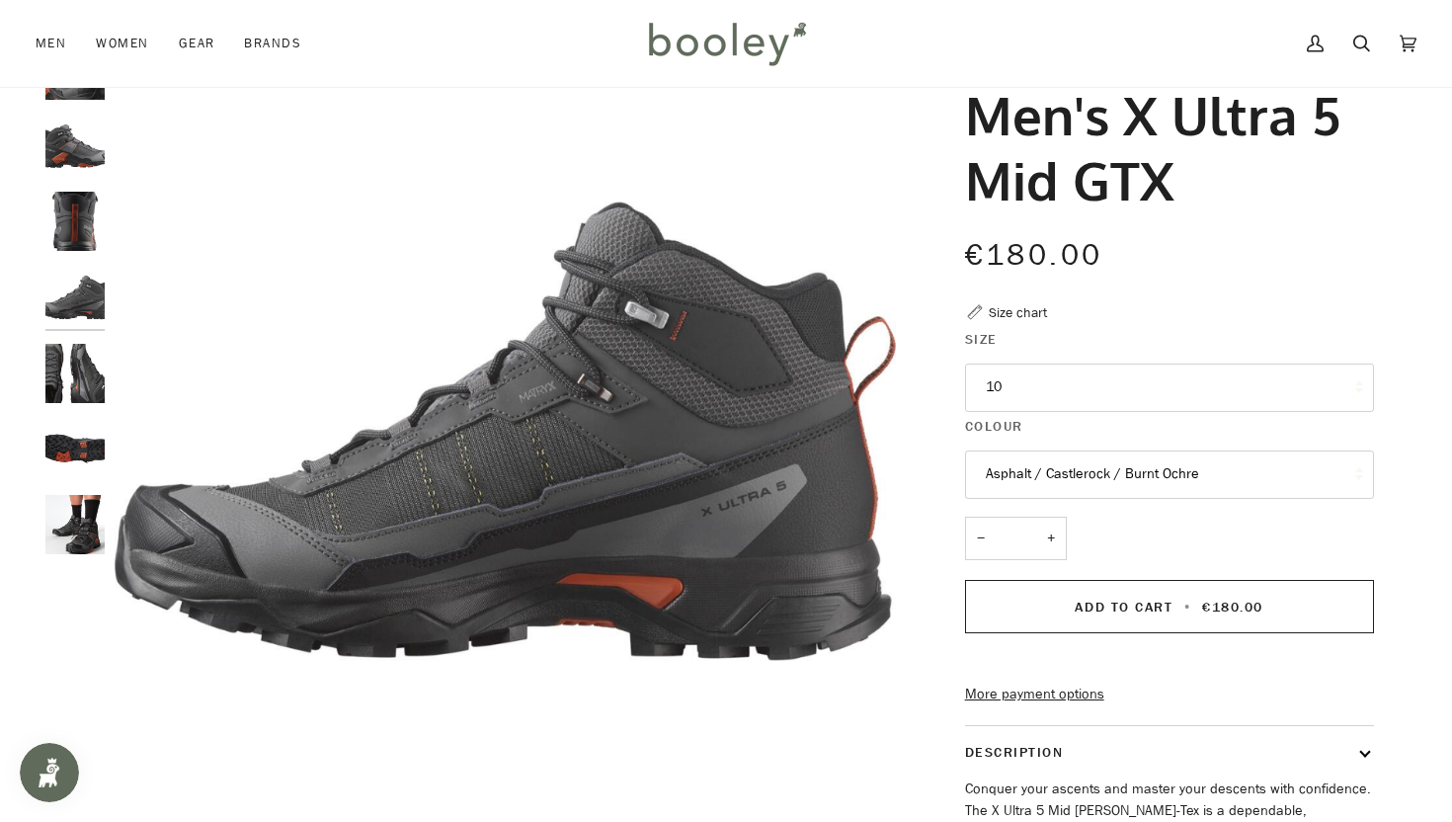
click at [93, 370] on img "Salomon Men's X Ultra 5 Mid GTX Asphalt / Castlerock / Burnt Ochre - Booley Gal…" at bounding box center [74, 373] width 59 height 59
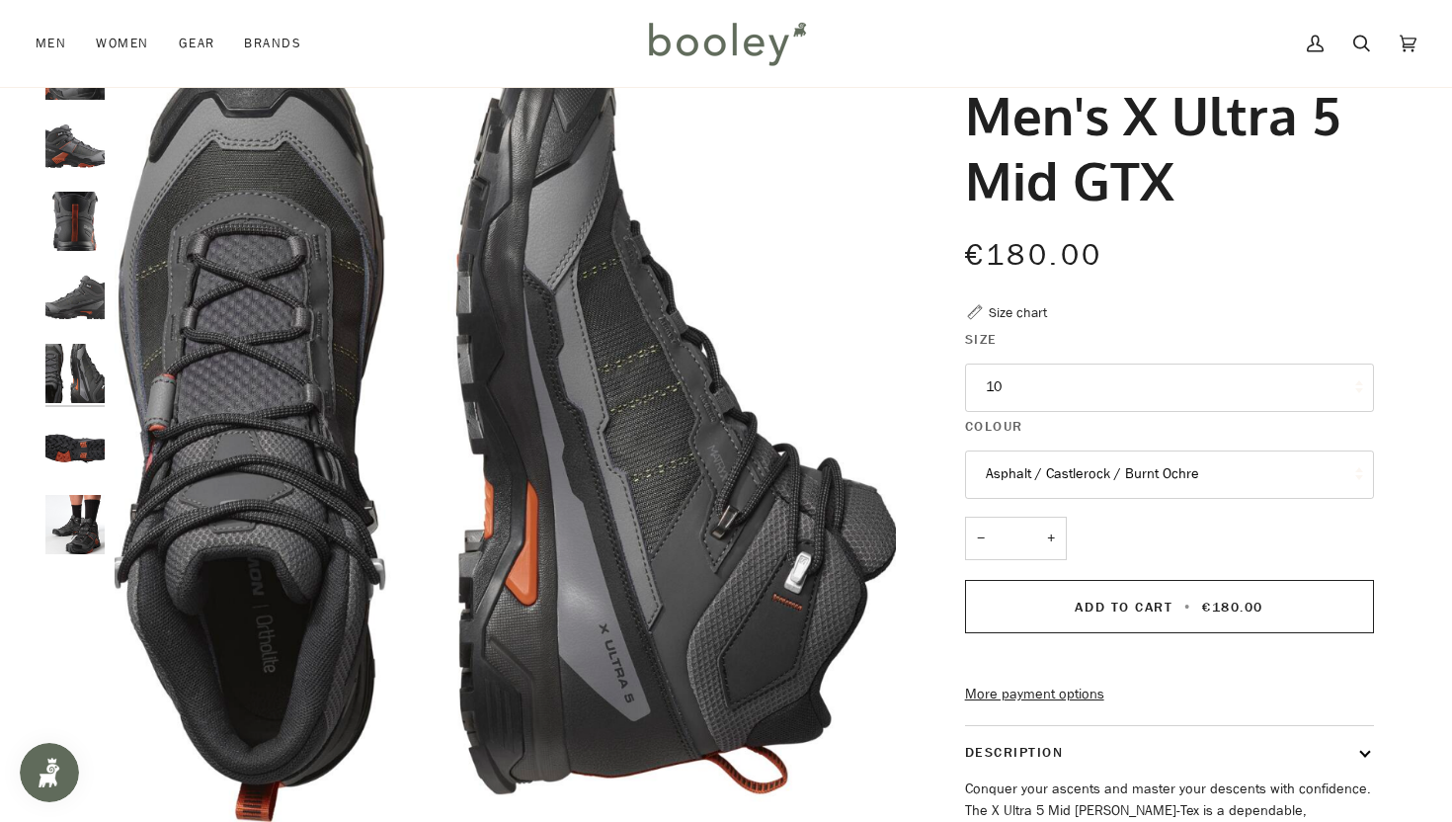
click at [87, 445] on img "Salomon Men's X Ultra 5 Mid GTX Asphalt / Castlerock / Burnt Ochre - Booley Gal…" at bounding box center [74, 448] width 59 height 59
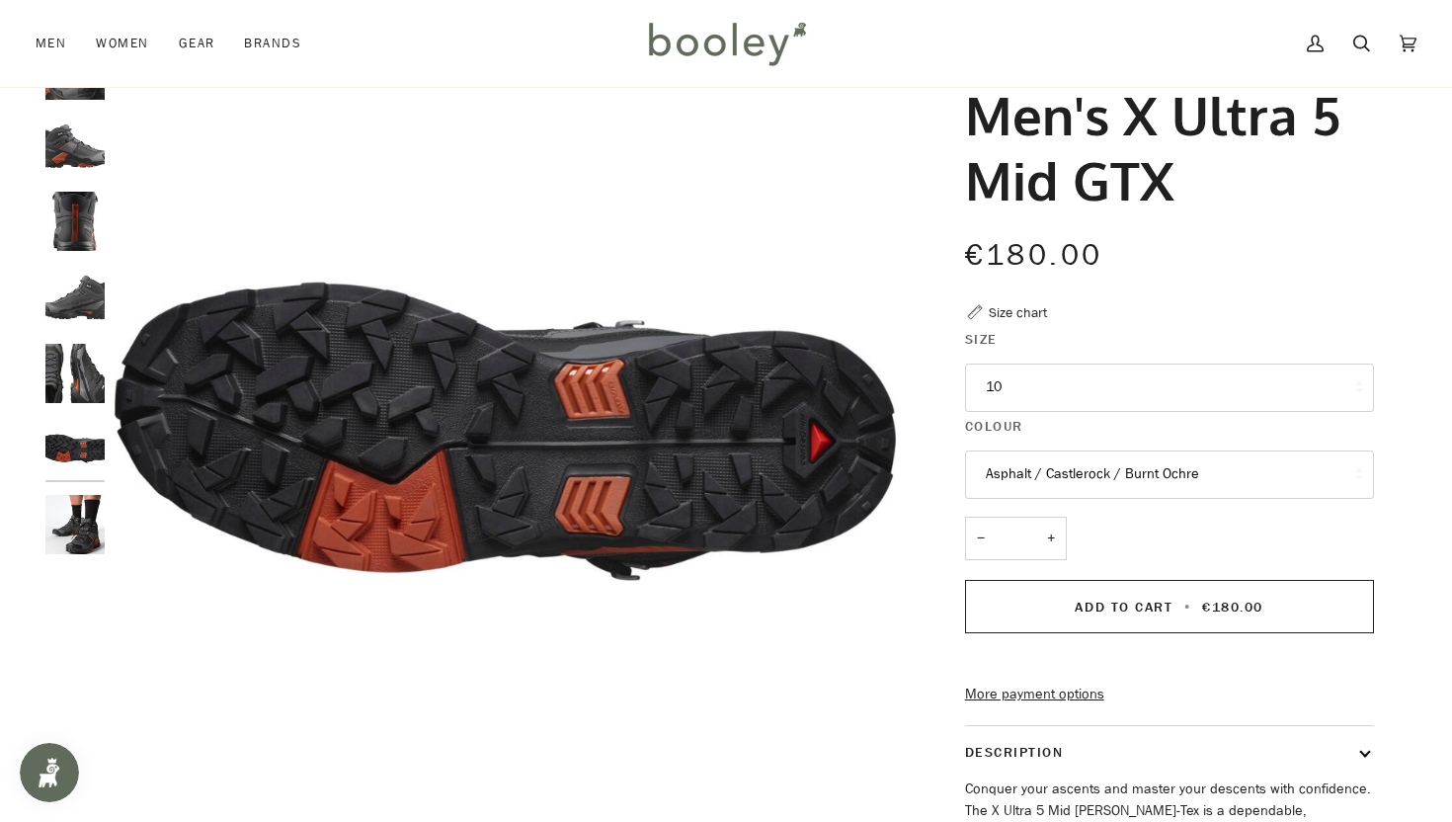
click at [87, 529] on img "Salomon Men's X Ultra 5 Mid GTX Asphalt / Castlerock / Burnt Ochre - Booley Gal…" at bounding box center [74, 524] width 59 height 59
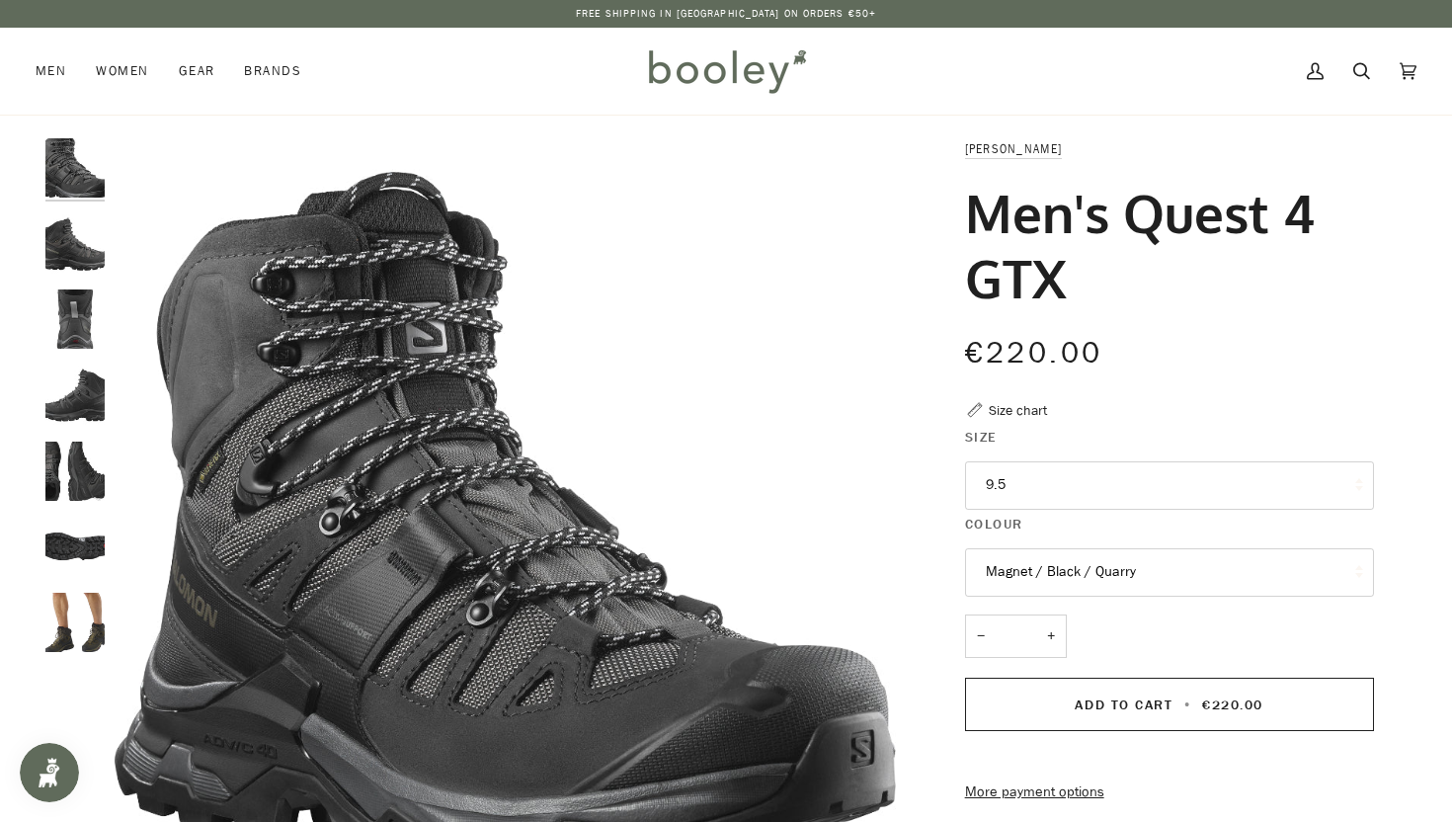
click at [73, 619] on img "Salomon Men's Quest 4 GTX Olive Night / Peat / Safari - Booley Galway" at bounding box center [74, 622] width 59 height 59
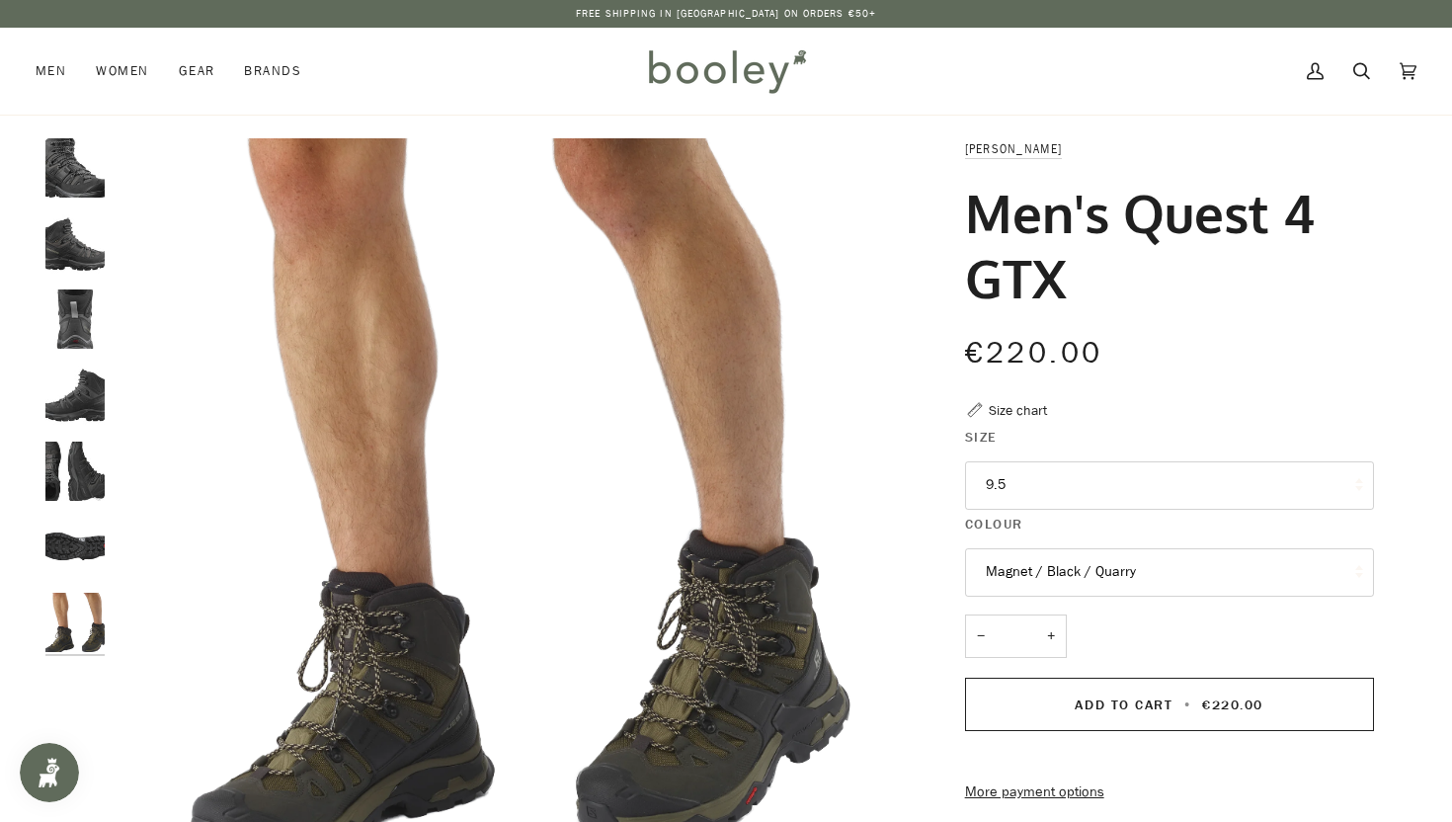
click at [77, 536] on img "Salomon Men's Quest 4 GTX Olive Night / Peat / Safari - Booley Galway" at bounding box center [74, 546] width 59 height 59
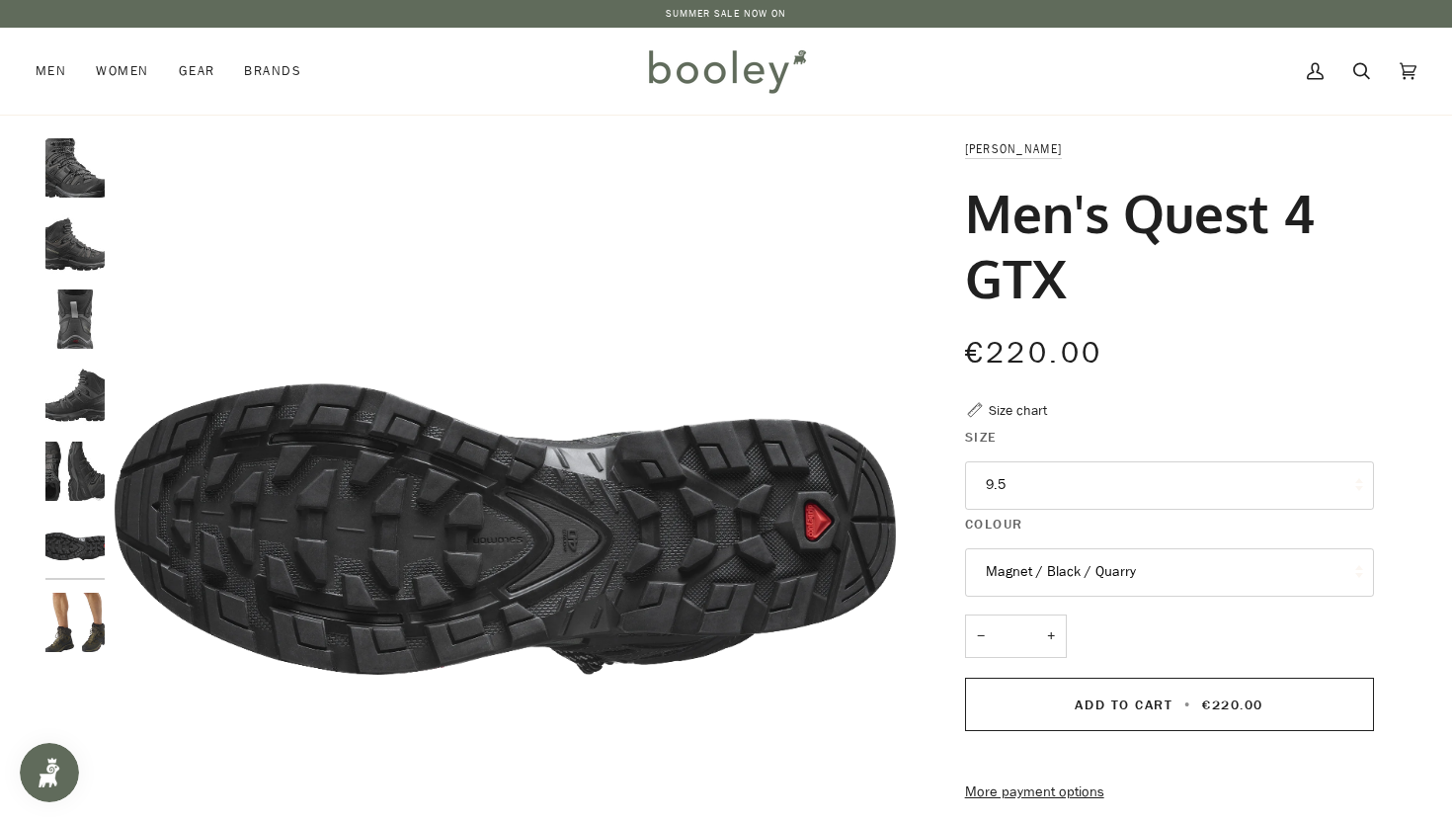
click at [1171, 482] on button "9.5" at bounding box center [1169, 485] width 409 height 48
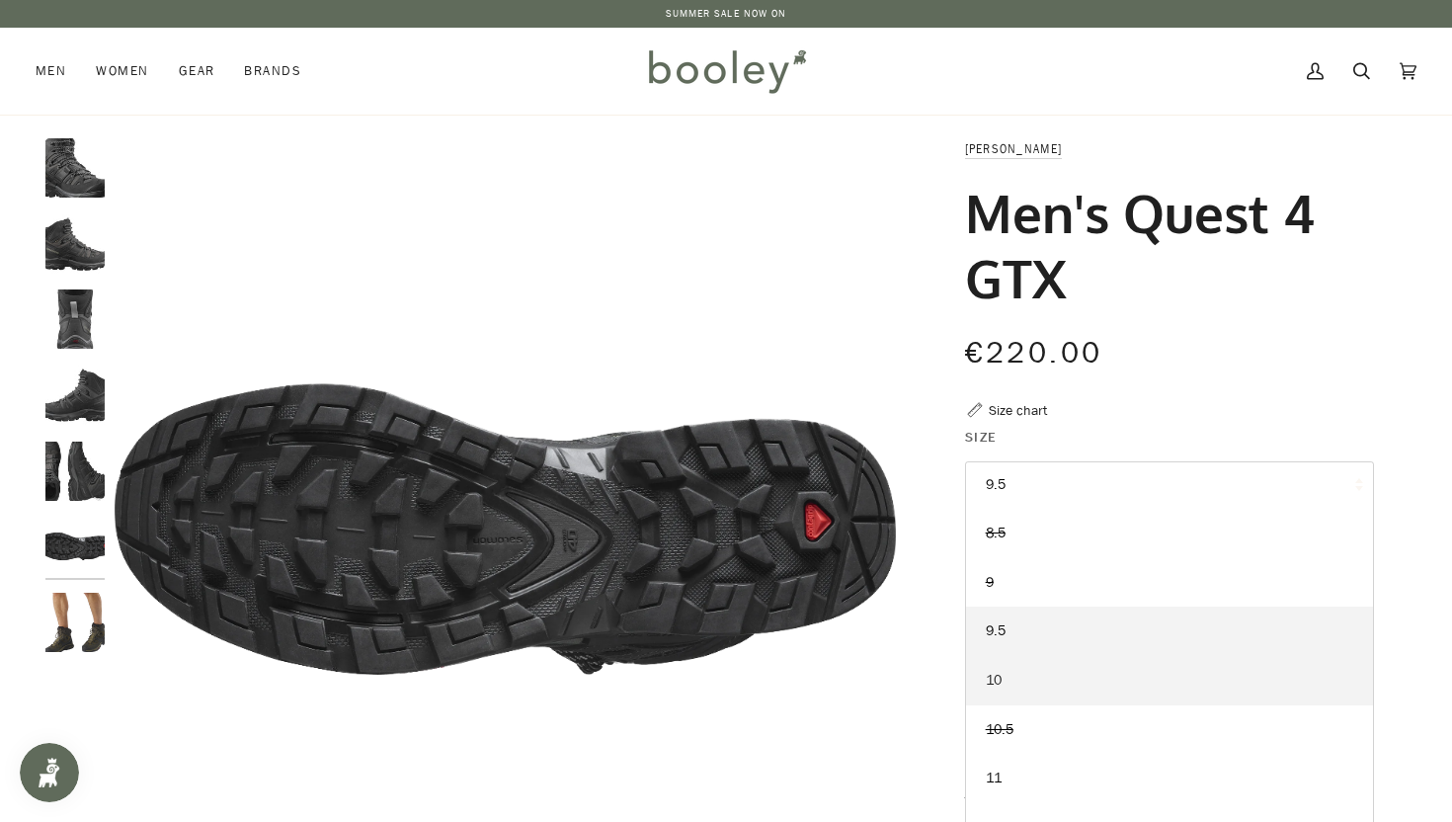
click at [1013, 683] on link "10" at bounding box center [1169, 680] width 407 height 49
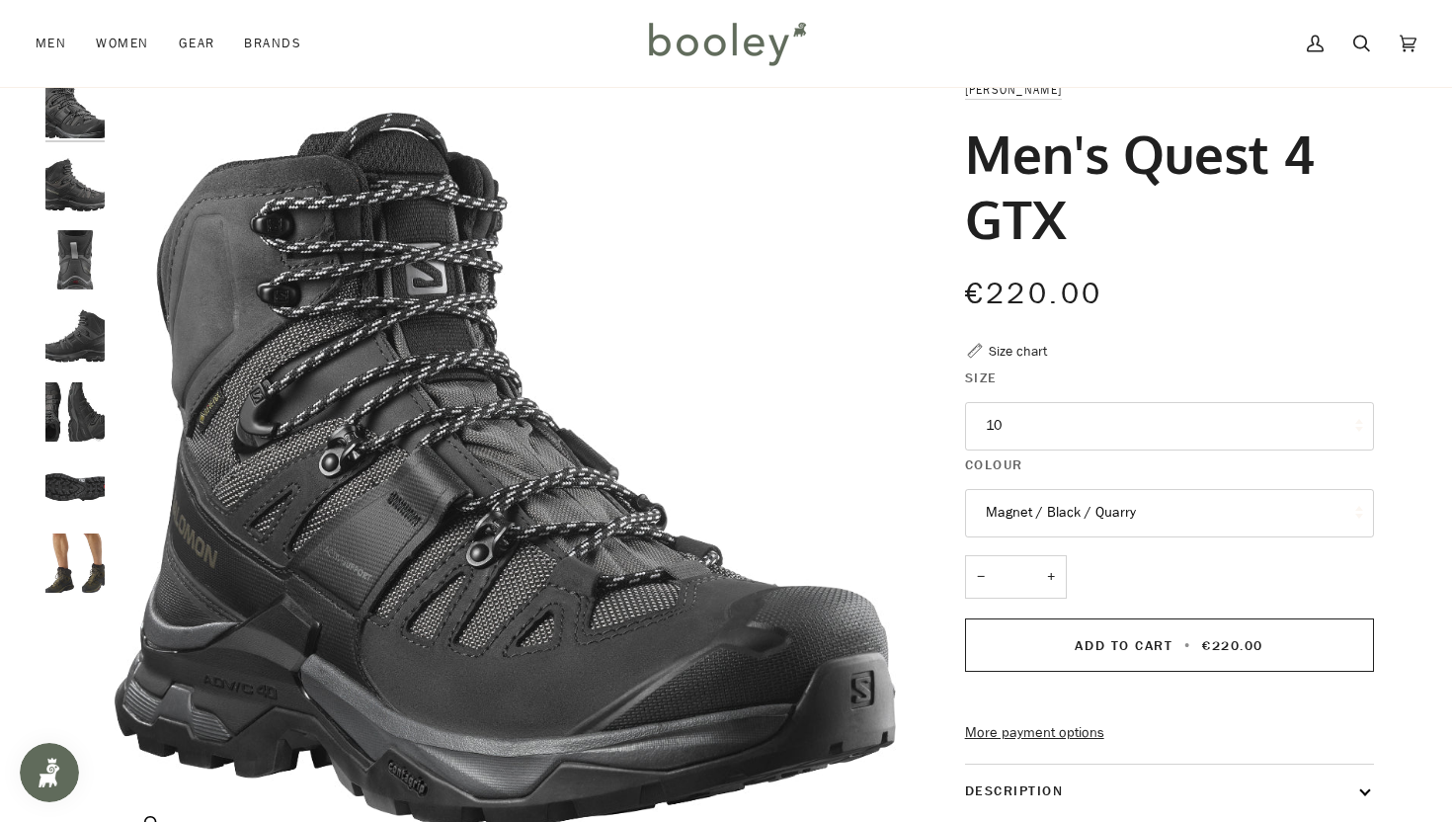
scroll to position [78, 0]
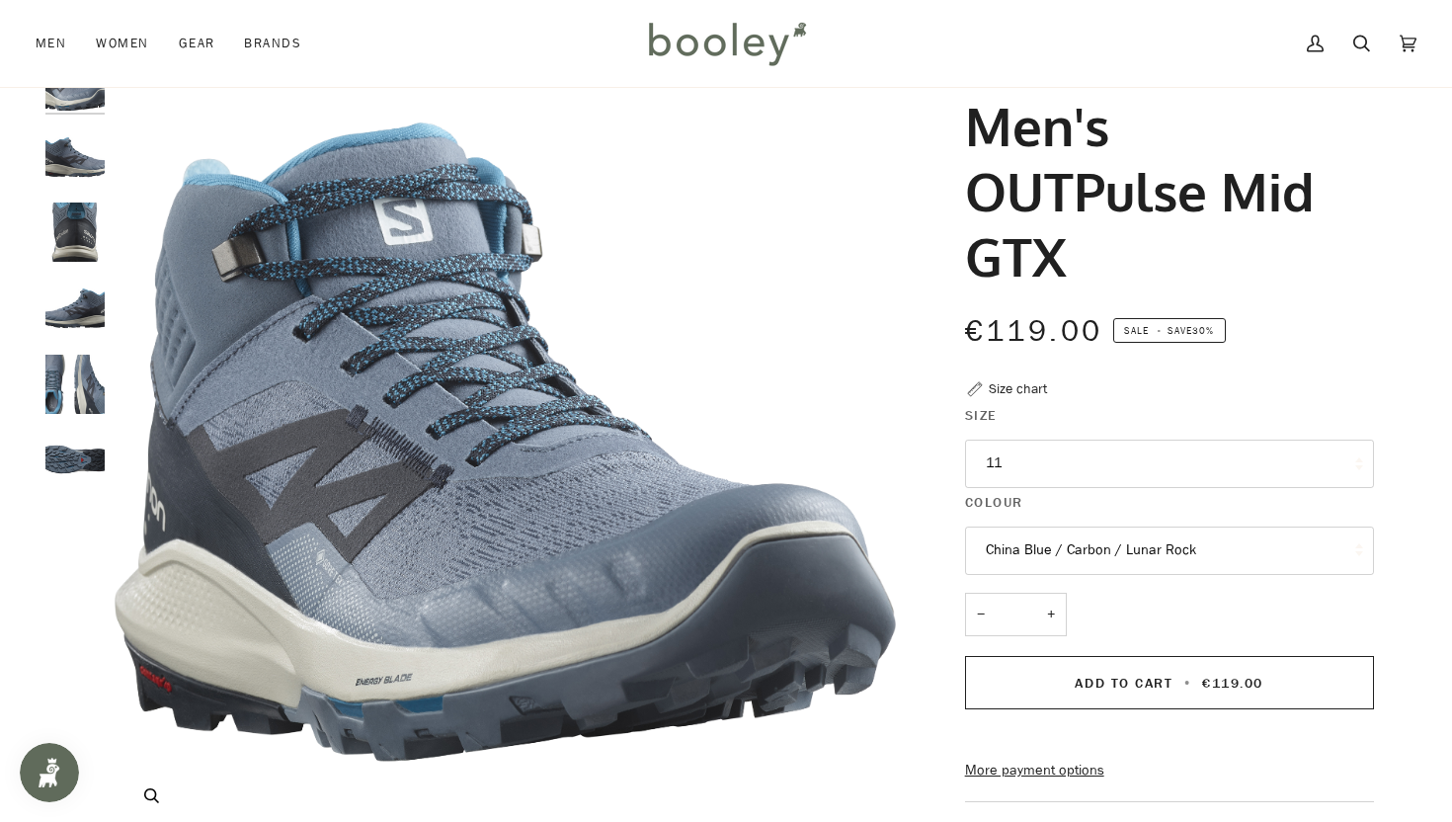
scroll to position [98, 0]
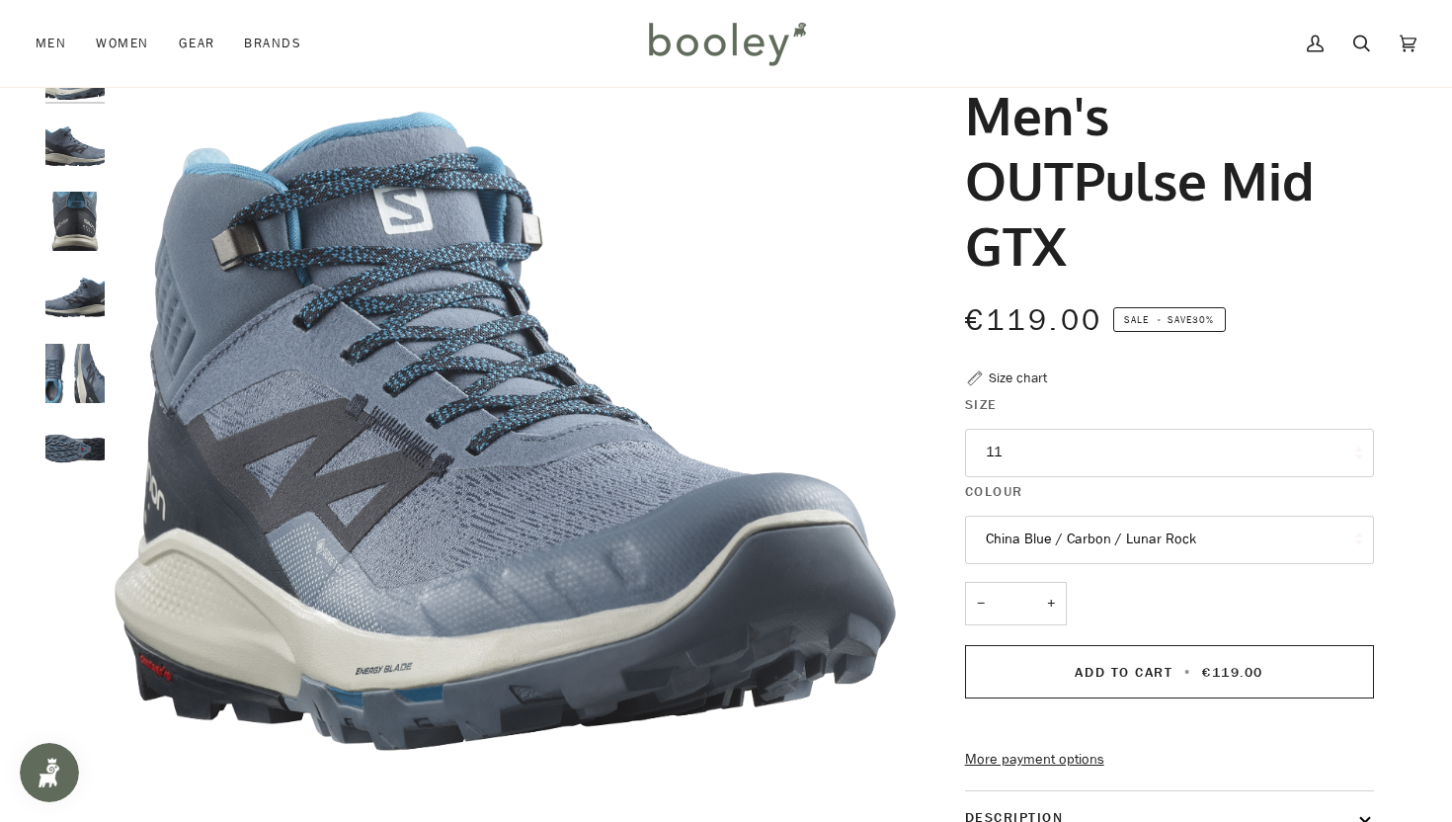
click at [1103, 452] on button "11" at bounding box center [1169, 453] width 409 height 48
